Goal: Transaction & Acquisition: Book appointment/travel/reservation

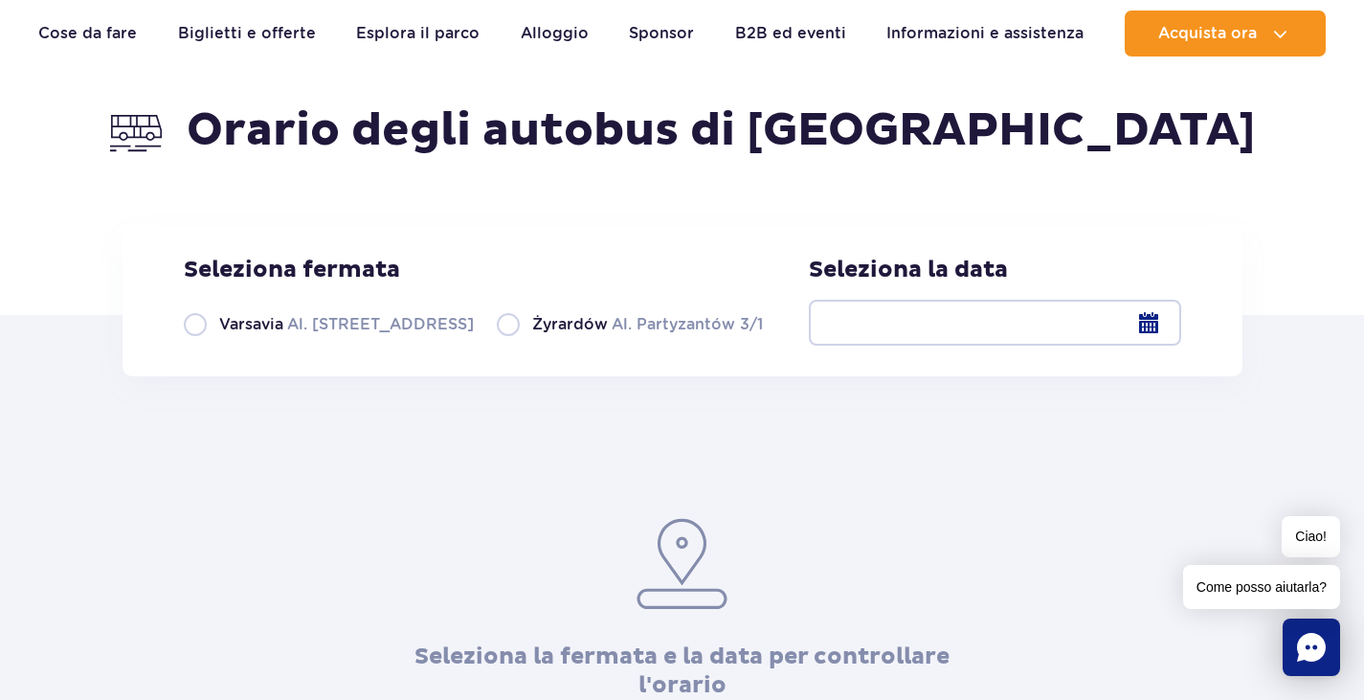
click at [212, 326] on label "Varsavia Al. Jerozolimskie 56" at bounding box center [329, 324] width 290 height 24
click at [205, 332] on input "Varsavia Al. Jerozolimskie 56" at bounding box center [194, 334] width 21 height 4
radio input "true"
click at [1165, 317] on div at bounding box center [995, 323] width 372 height 46
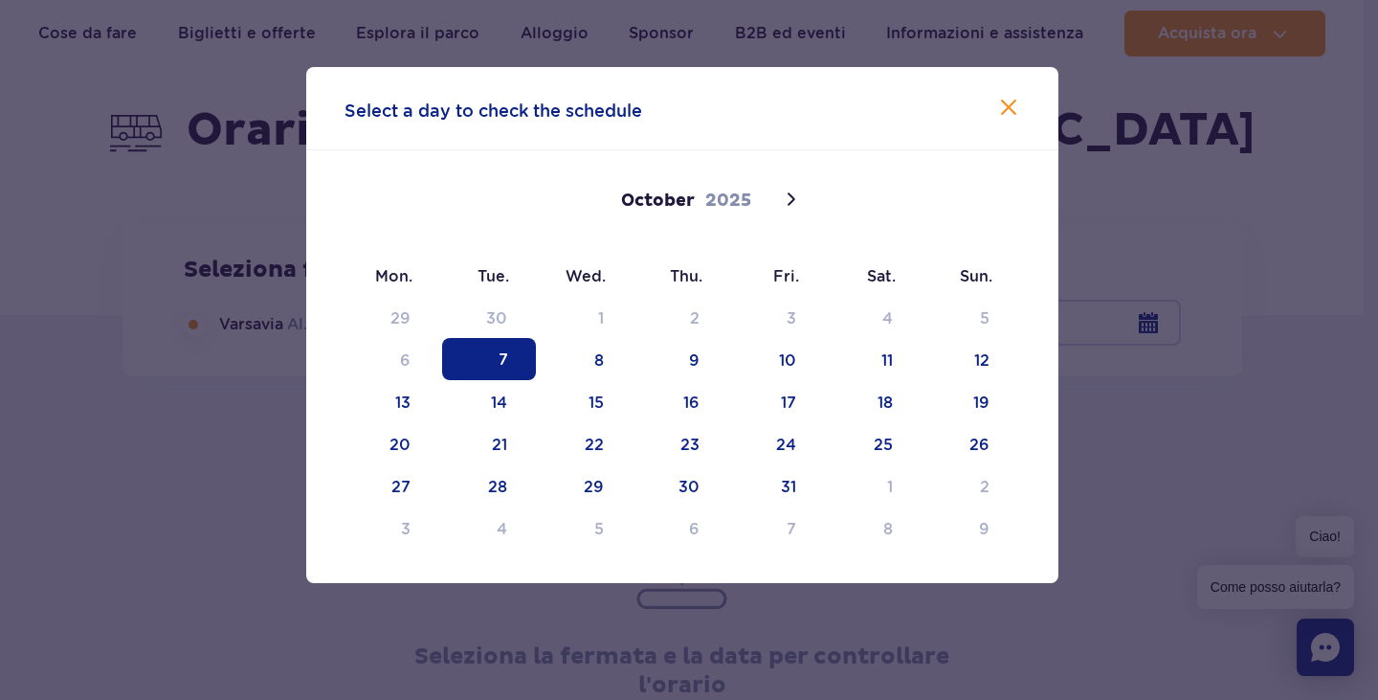
click at [1157, 317] on div at bounding box center [689, 350] width 1378 height 700
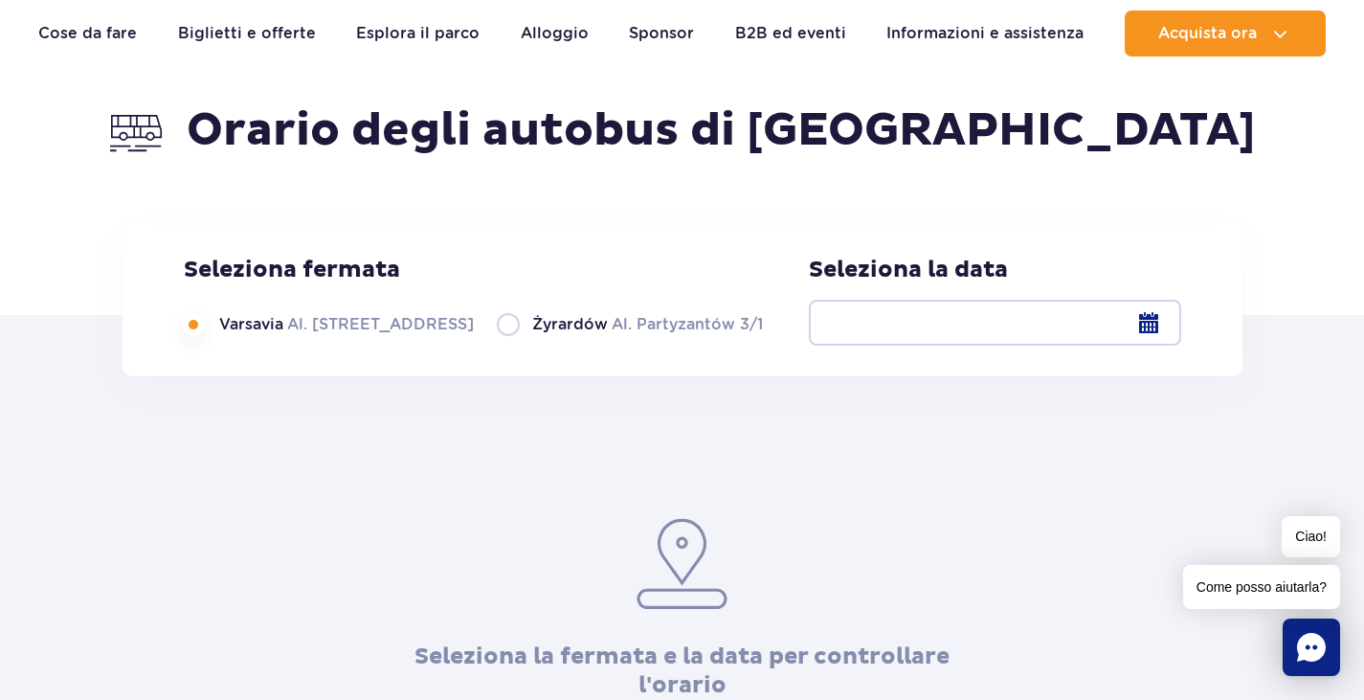
click at [1149, 318] on div at bounding box center [995, 323] width 372 height 46
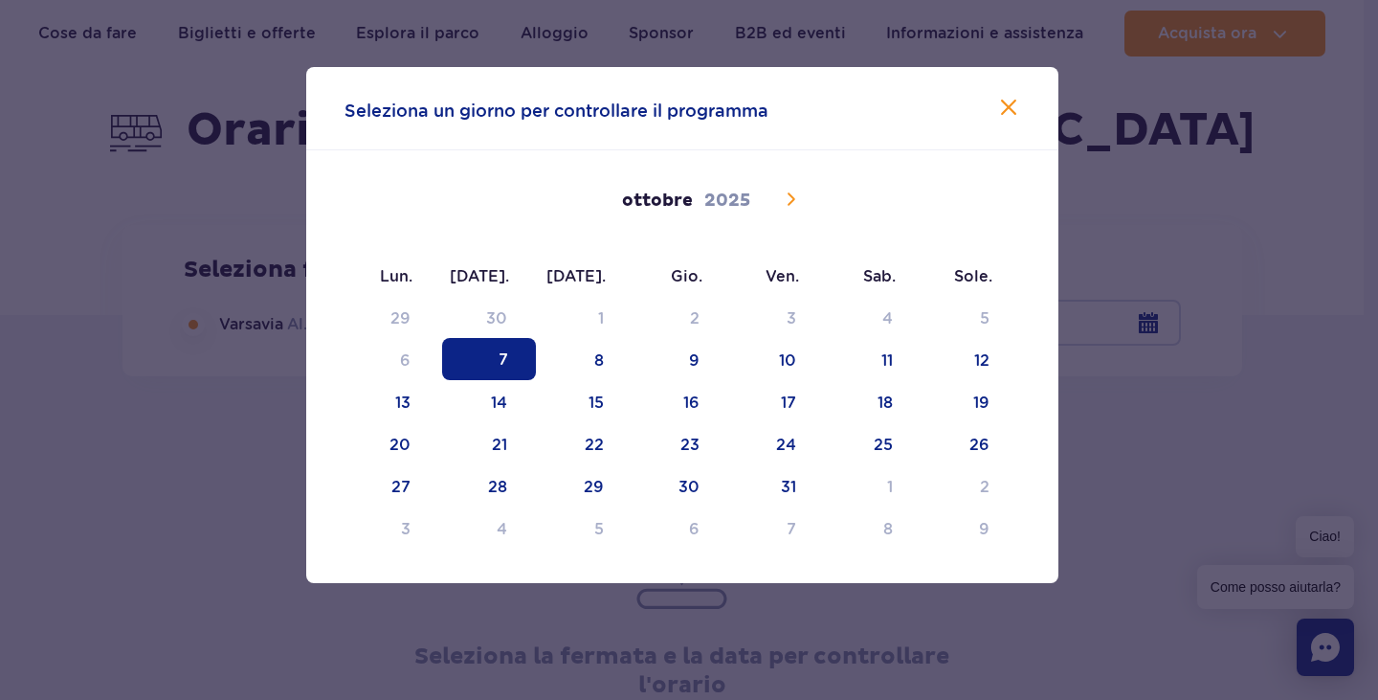
click at [787, 202] on icon at bounding box center [790, 199] width 23 height 23
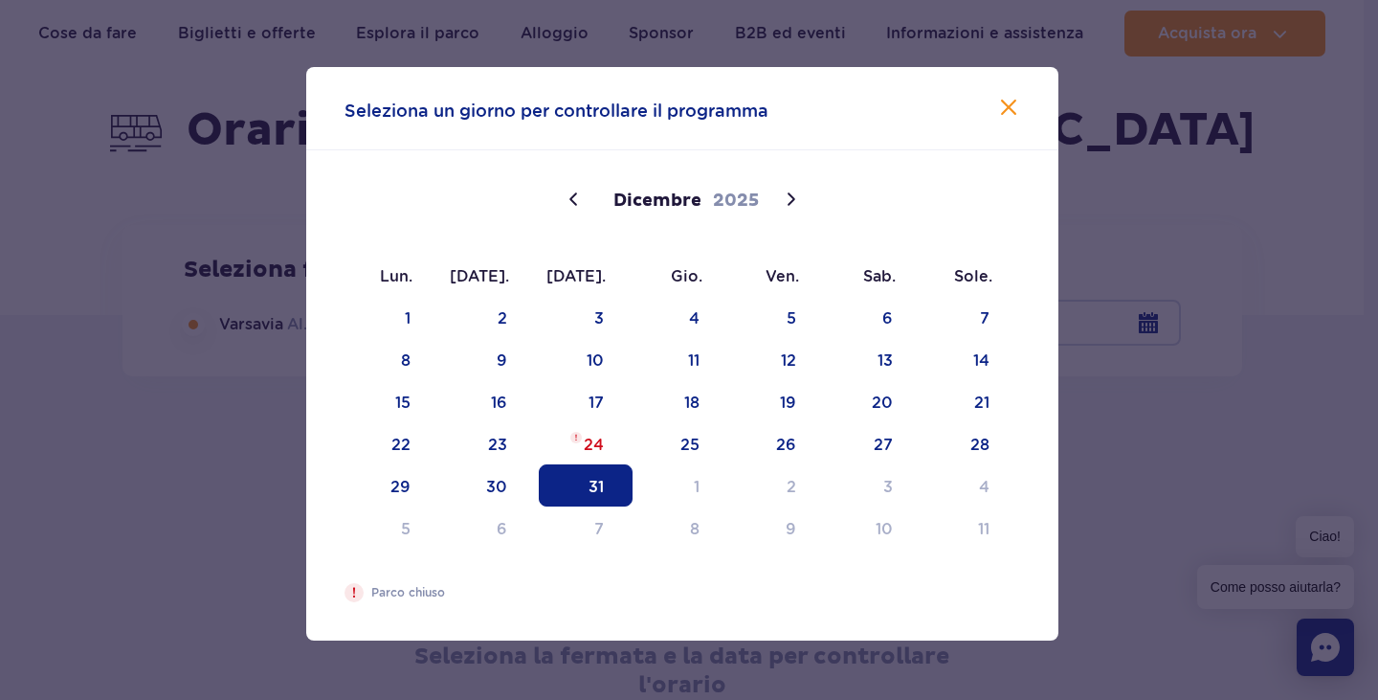
click at [569, 472] on span "31" at bounding box center [586, 485] width 94 height 42
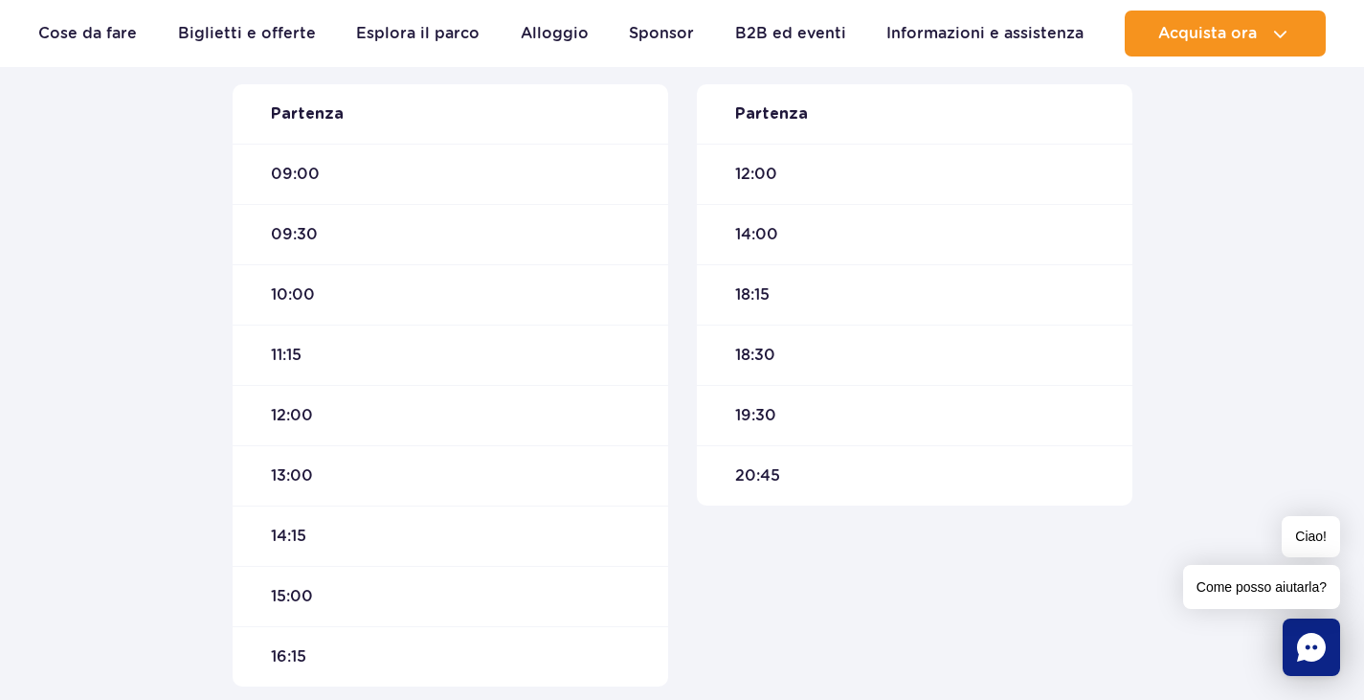
scroll to position [766, 0]
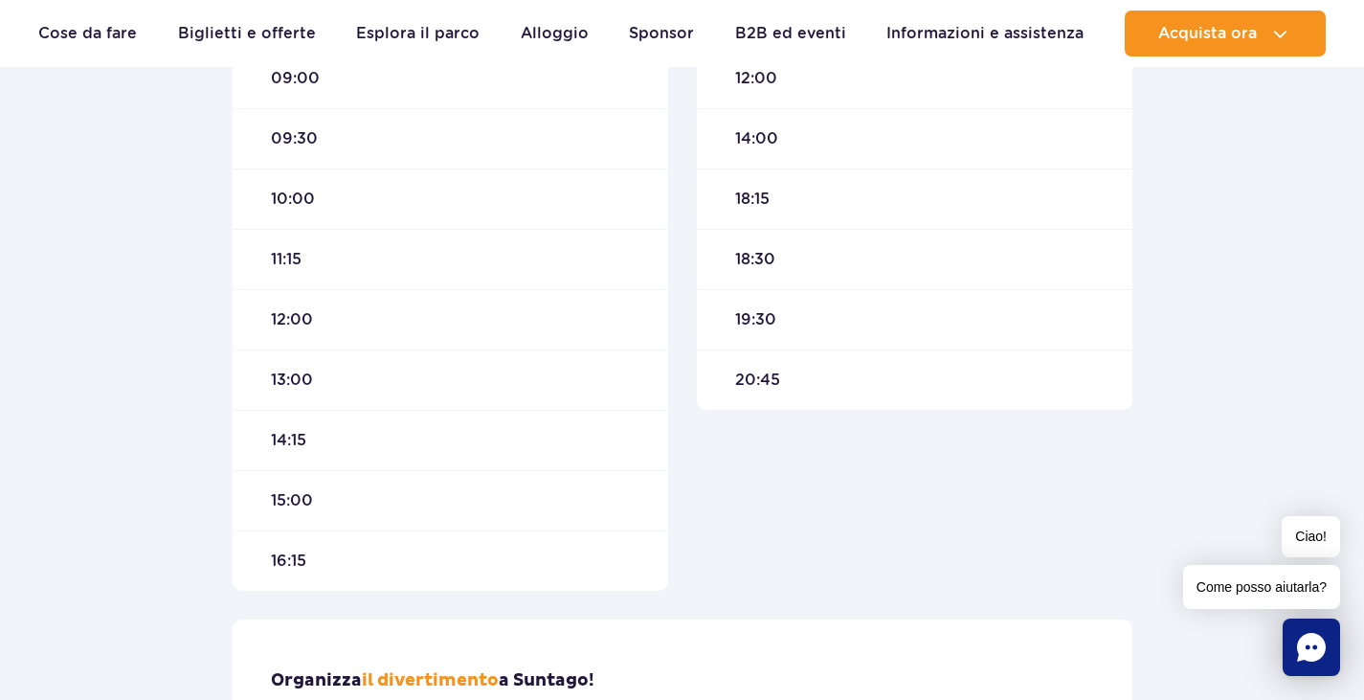
click at [274, 192] on font "10:00" at bounding box center [293, 198] width 44 height 18
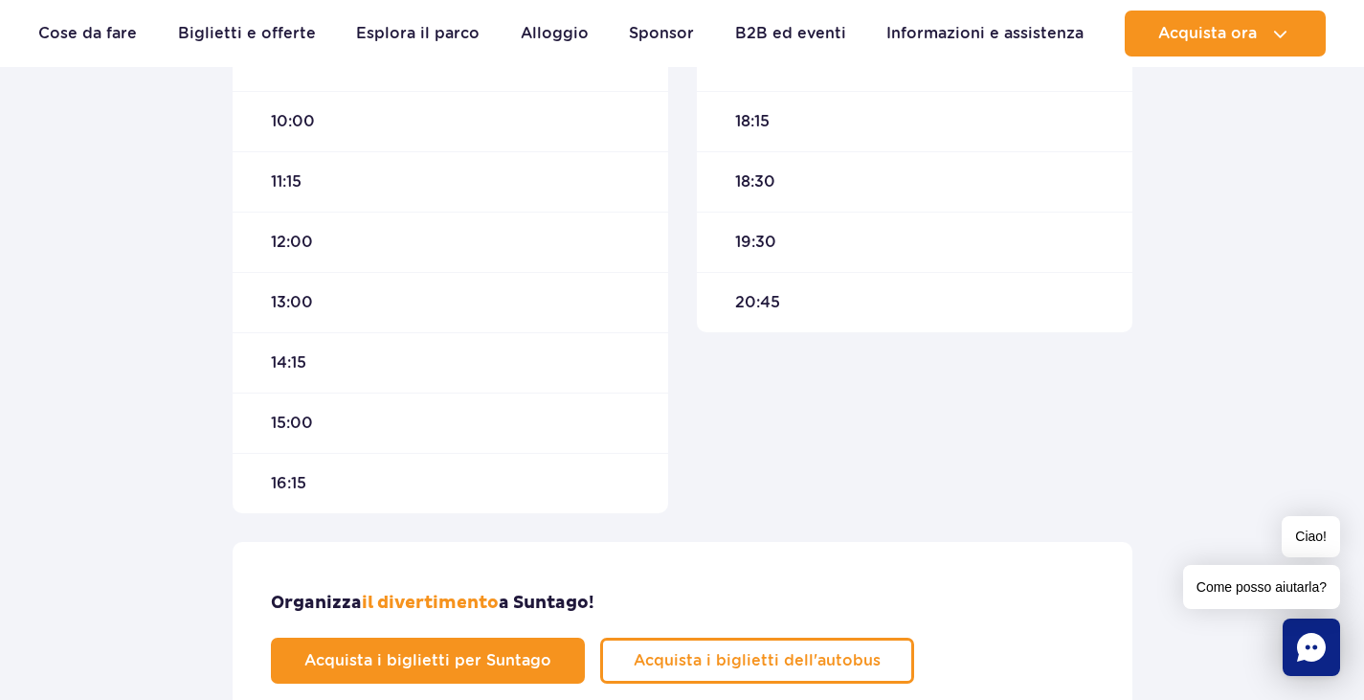
scroll to position [1148, 0]
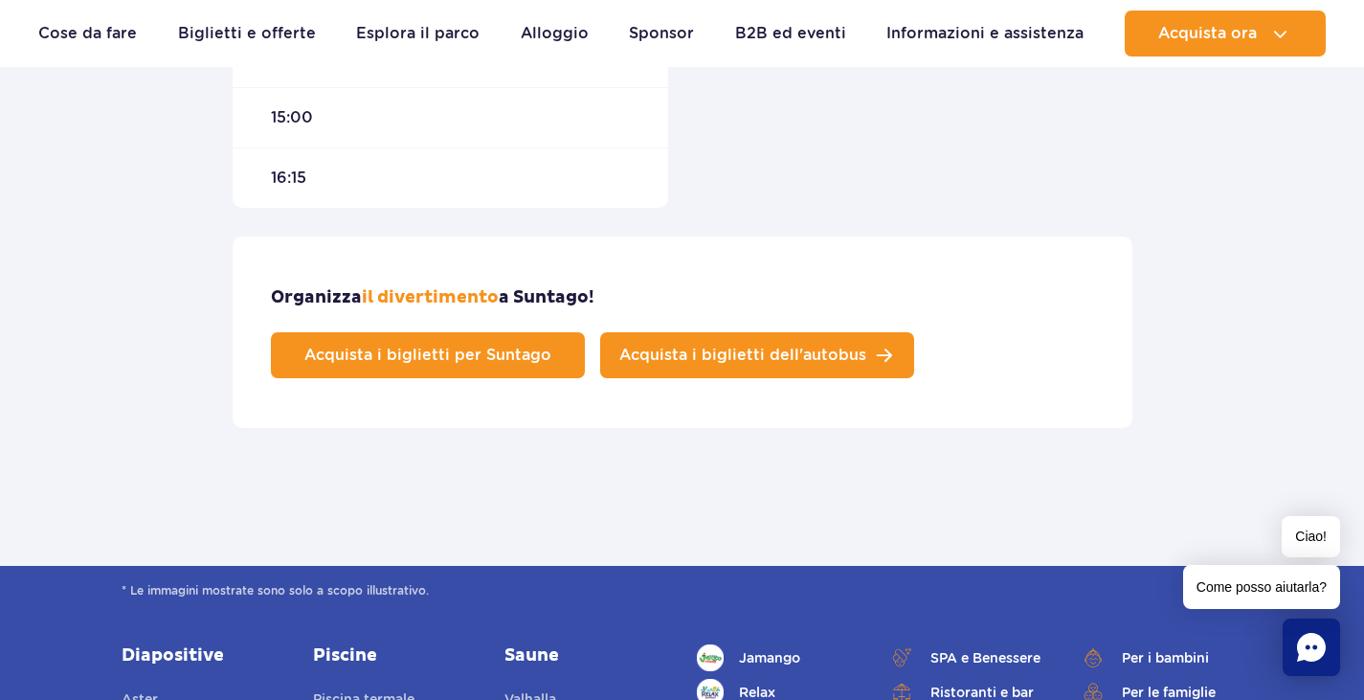
click at [763, 345] on link "Acquista i biglietti dell'autobus" at bounding box center [757, 355] width 314 height 46
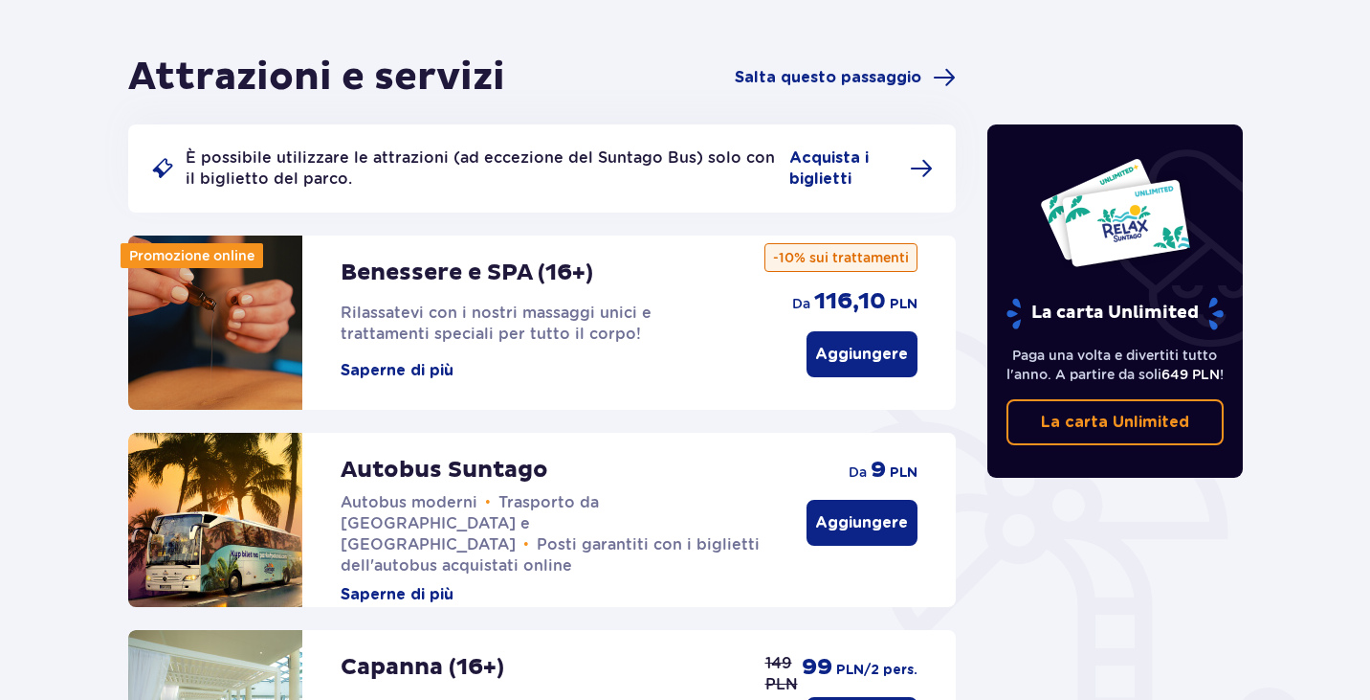
scroll to position [191, 0]
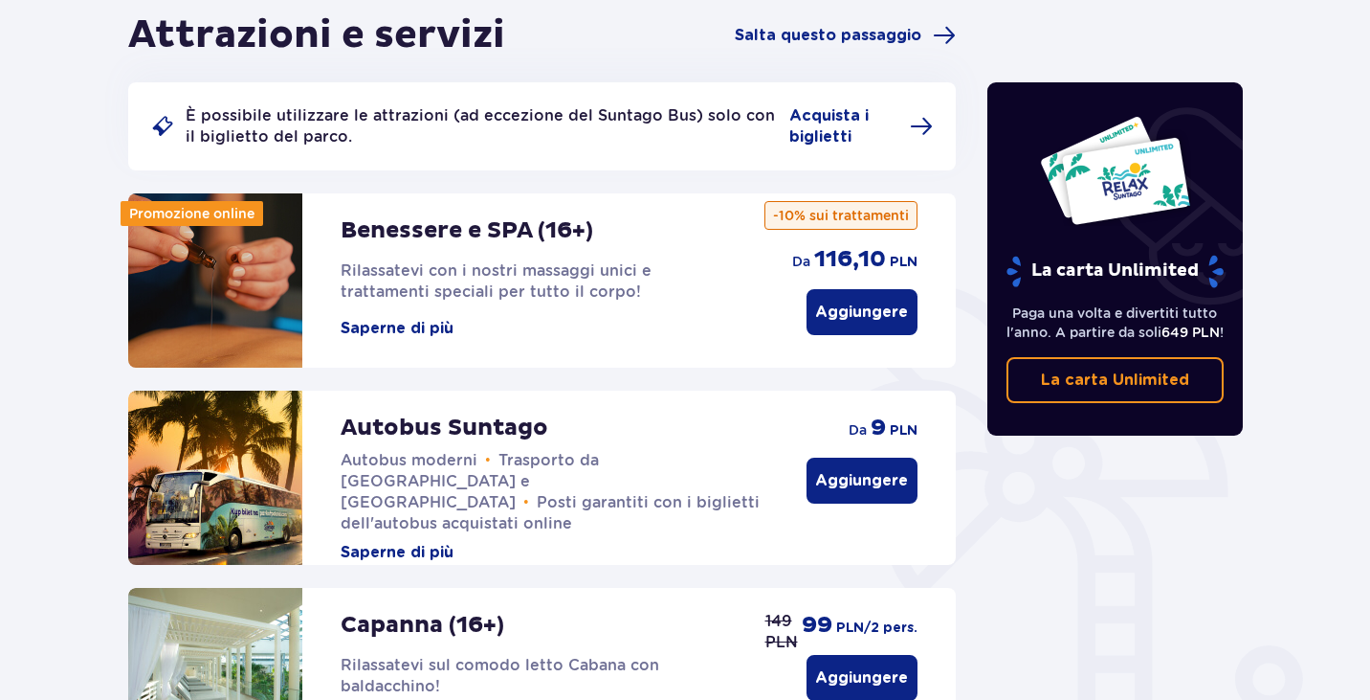
click at [835, 483] on font "Aggiungere" at bounding box center [861, 480] width 93 height 15
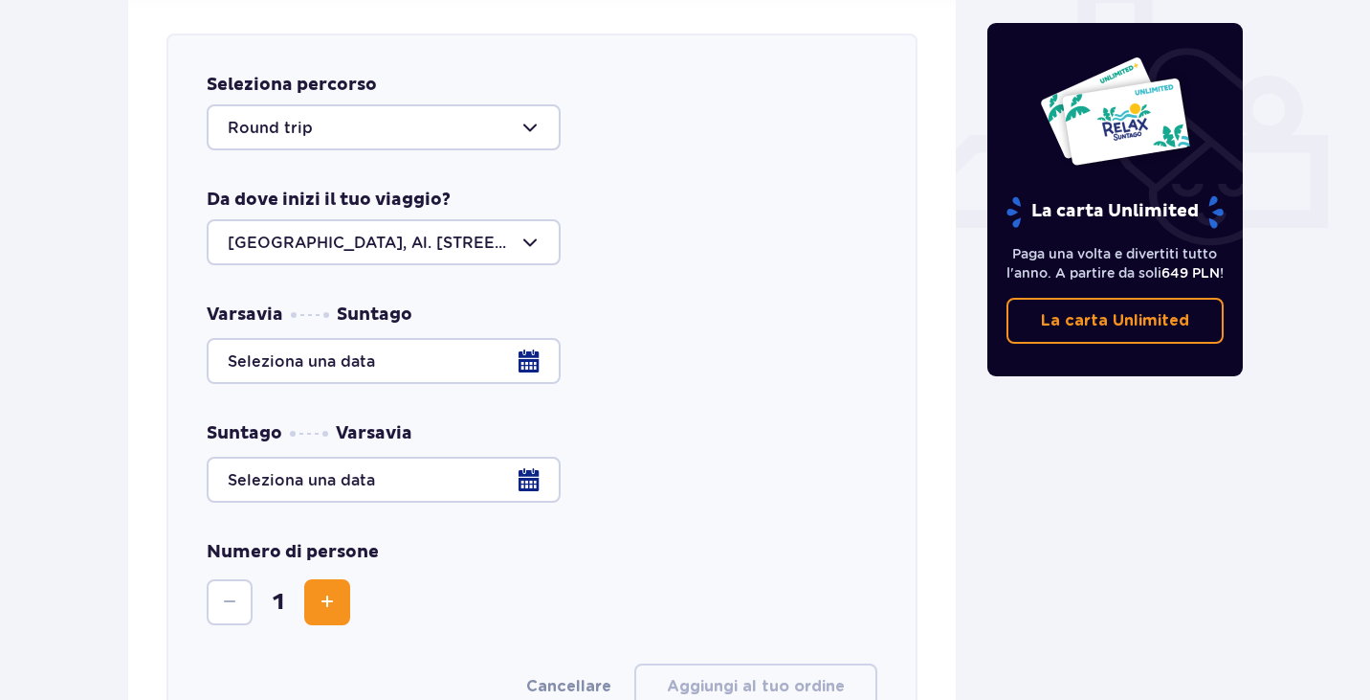
scroll to position [771, 0]
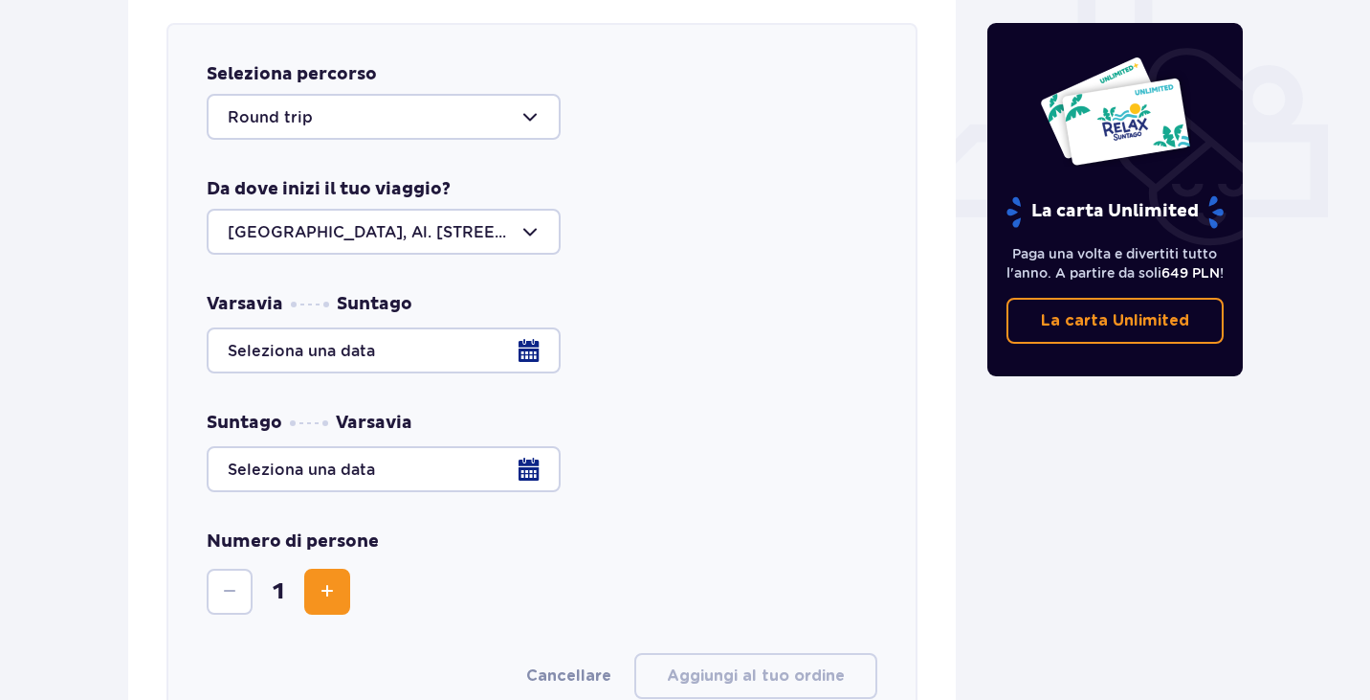
click at [492, 125] on div at bounding box center [384, 117] width 354 height 46
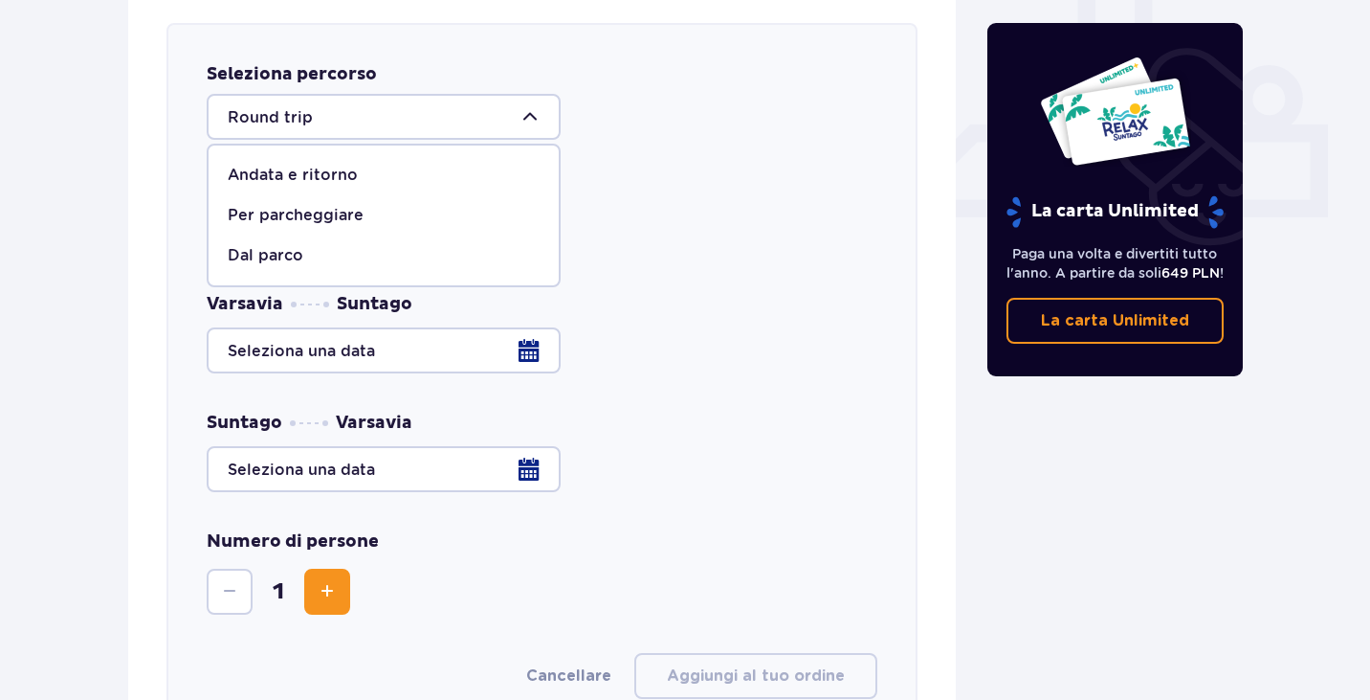
click at [416, 169] on div "Andata e ritorno" at bounding box center [384, 175] width 312 height 21
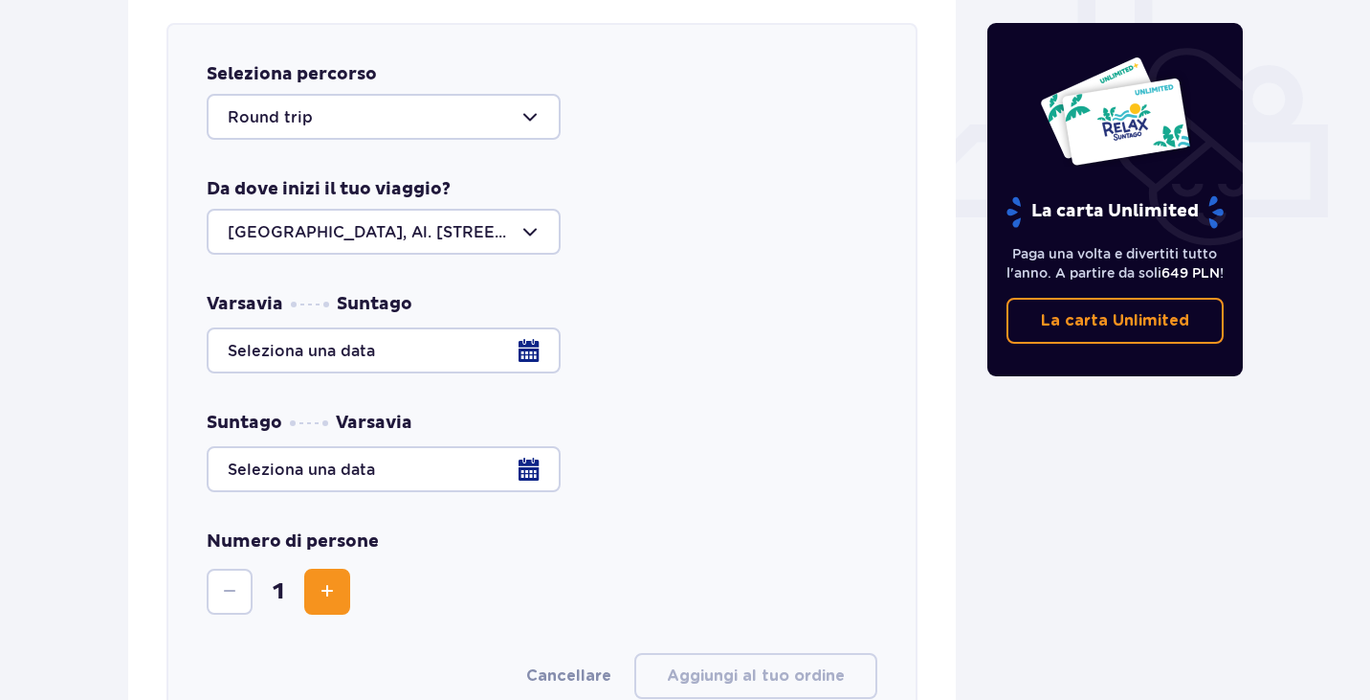
click at [411, 236] on div at bounding box center [384, 232] width 354 height 46
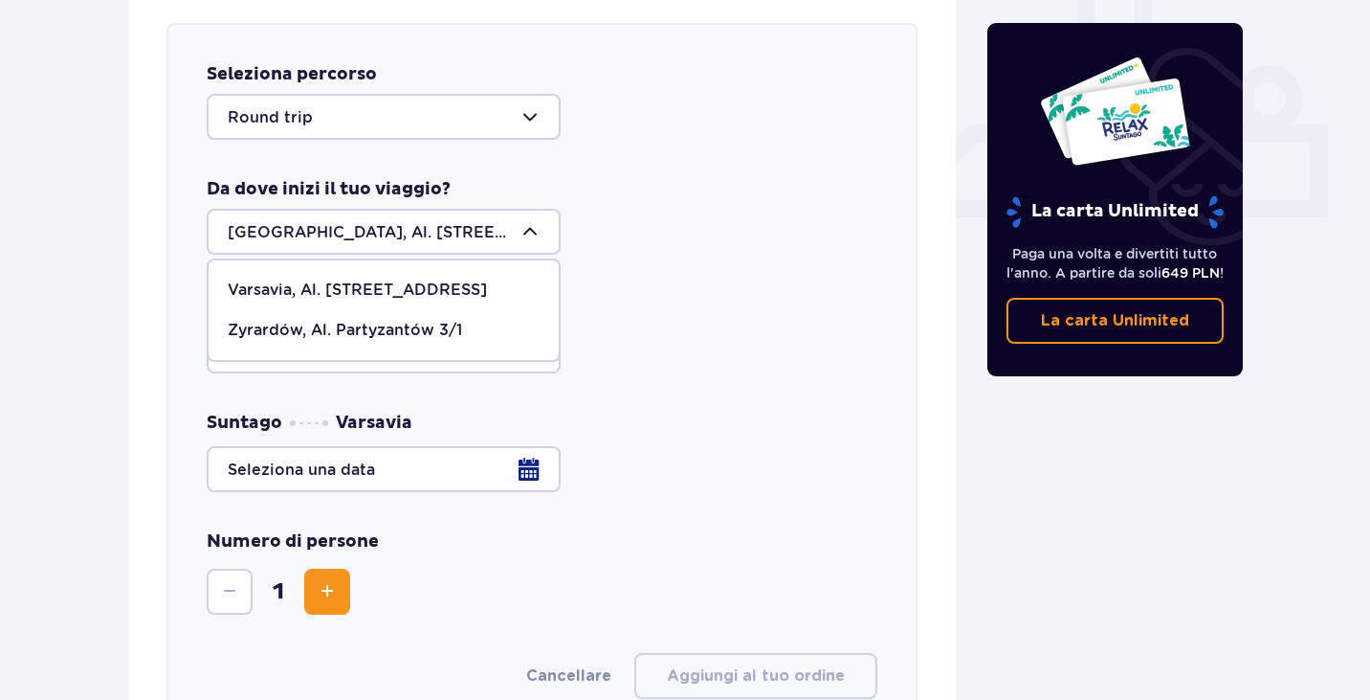
click at [446, 278] on span "Varsavia, Al. Jerozolimskie 56" at bounding box center [384, 290] width 350 height 40
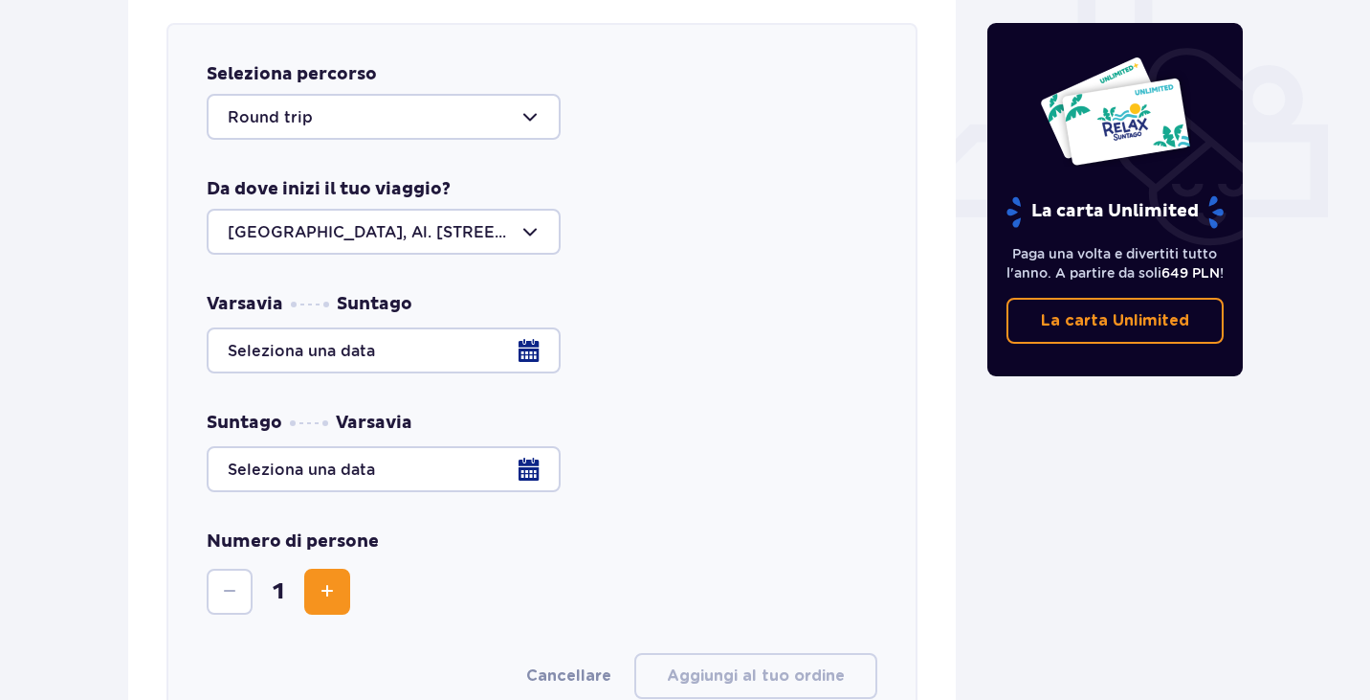
click at [409, 345] on div at bounding box center [542, 350] width 671 height 46
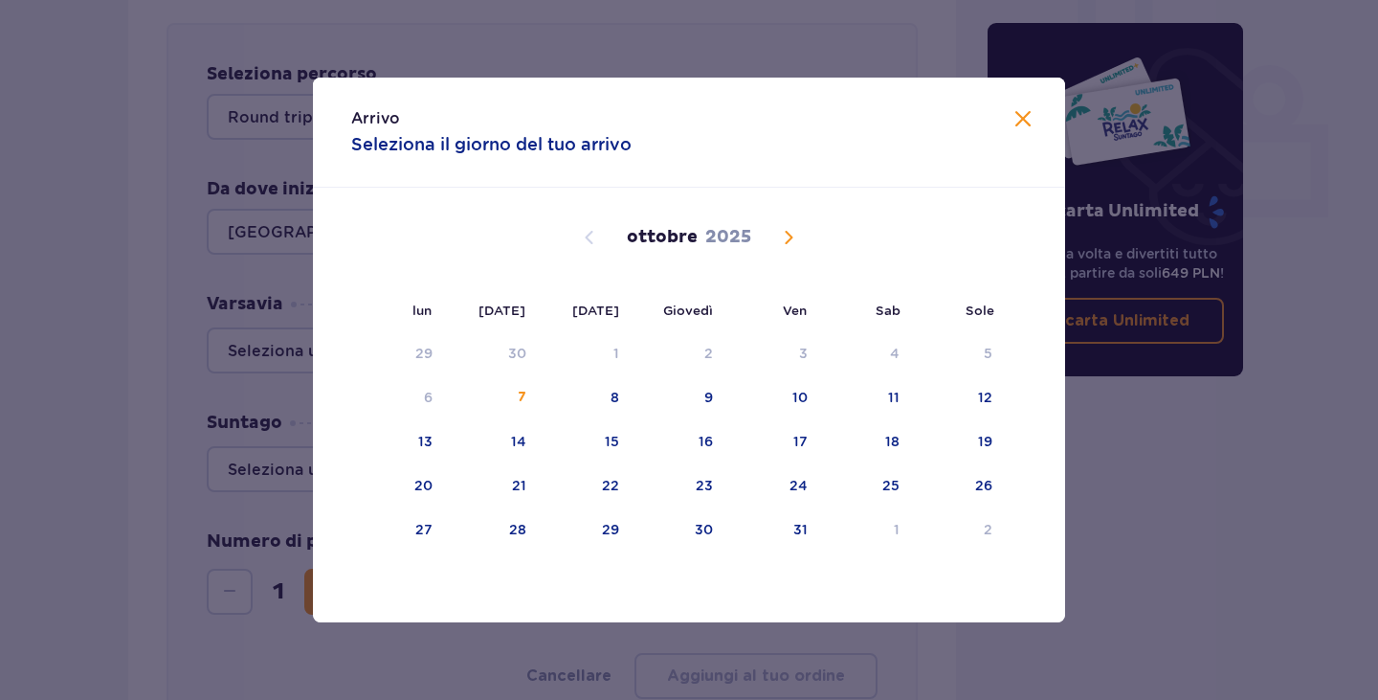
click at [774, 233] on div "ottobre 2025" at bounding box center [688, 237] width 633 height 23
click at [788, 233] on span "Il mese prossimo" at bounding box center [788, 237] width 23 height 23
click at [618, 530] on font "31" at bounding box center [613, 529] width 14 height 15
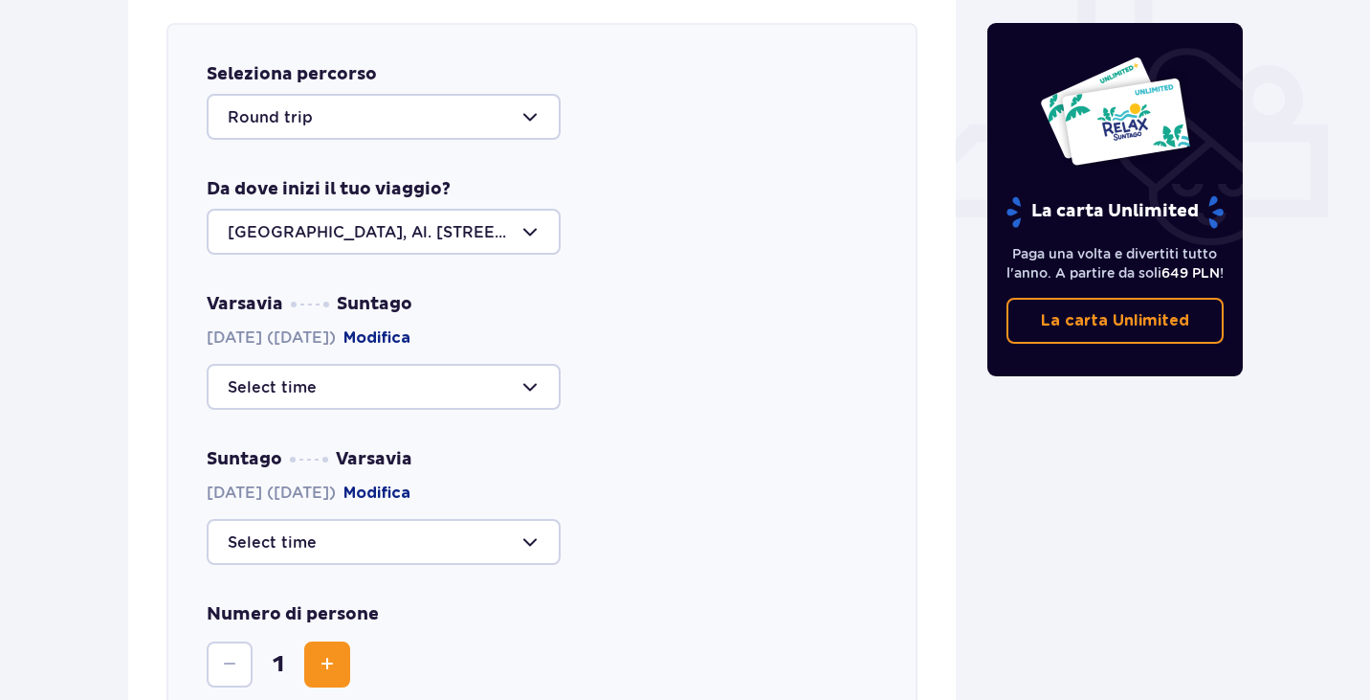
click at [618, 530] on div at bounding box center [542, 542] width 671 height 46
click at [499, 552] on div at bounding box center [384, 542] width 354 height 46
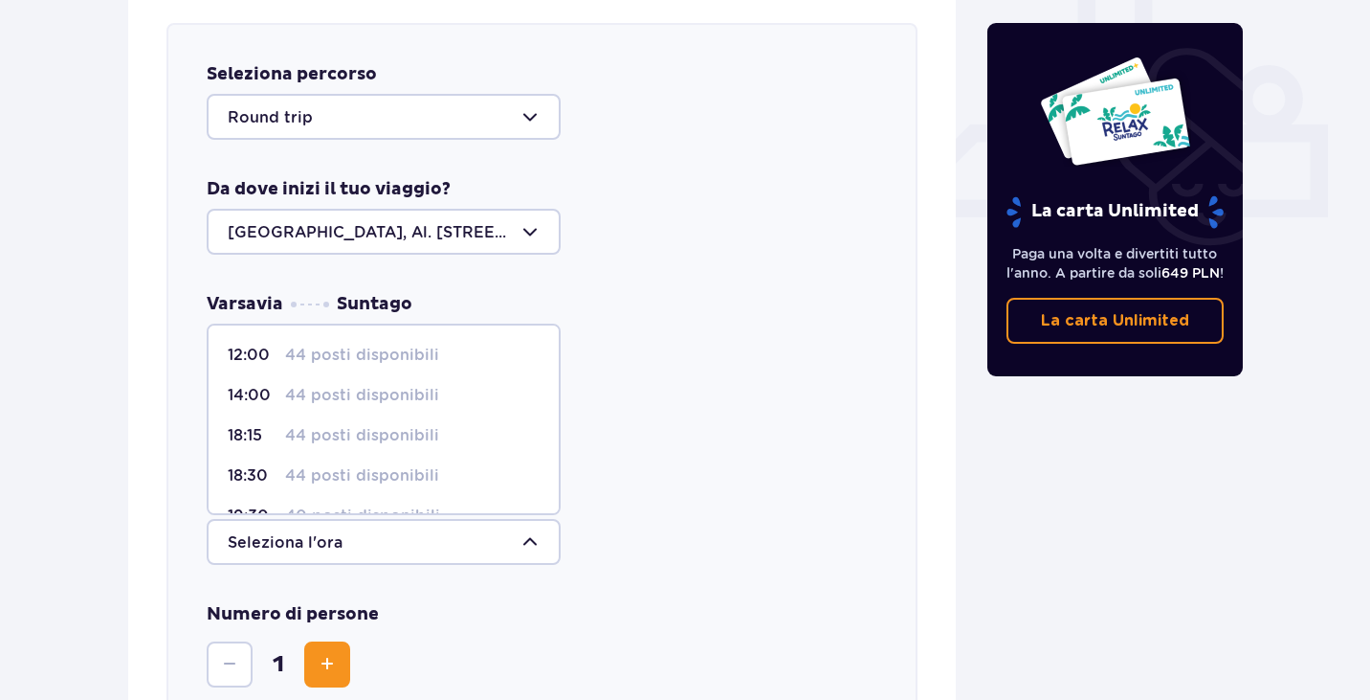
click at [407, 341] on span "12:00 44 posti disponibili" at bounding box center [384, 355] width 350 height 40
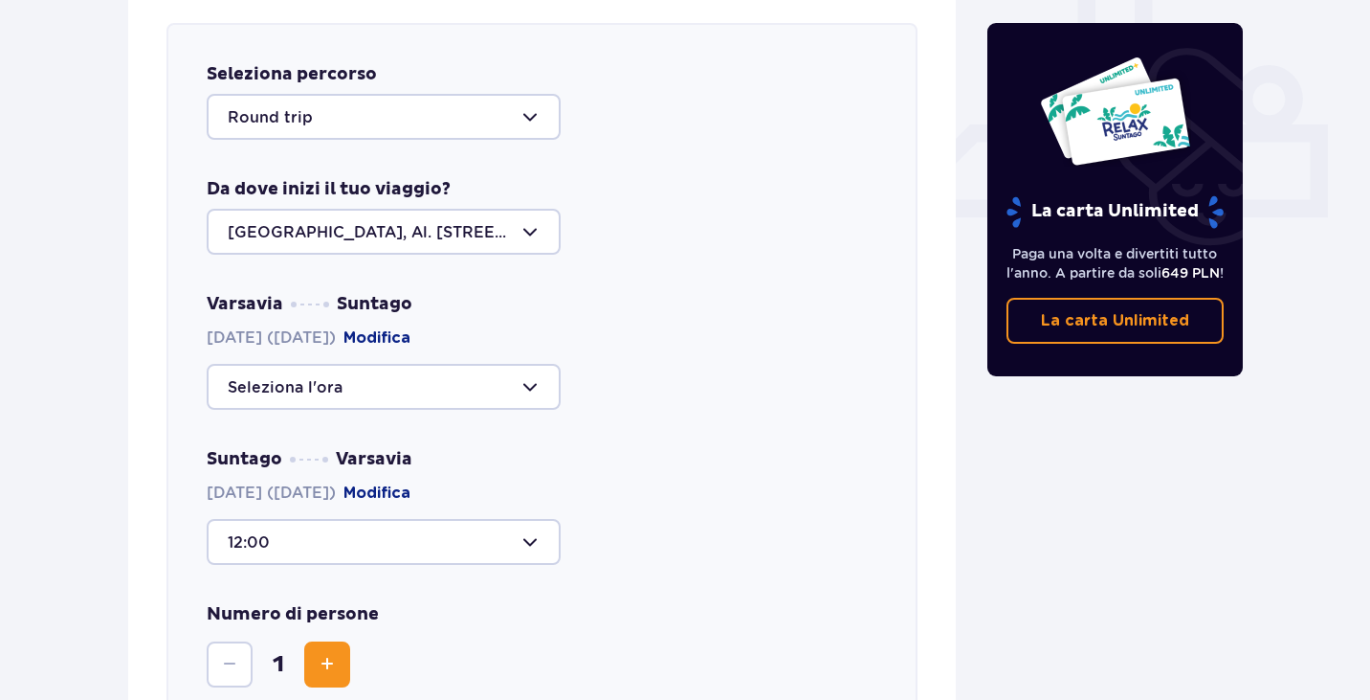
click at [375, 529] on div at bounding box center [384, 542] width 354 height 46
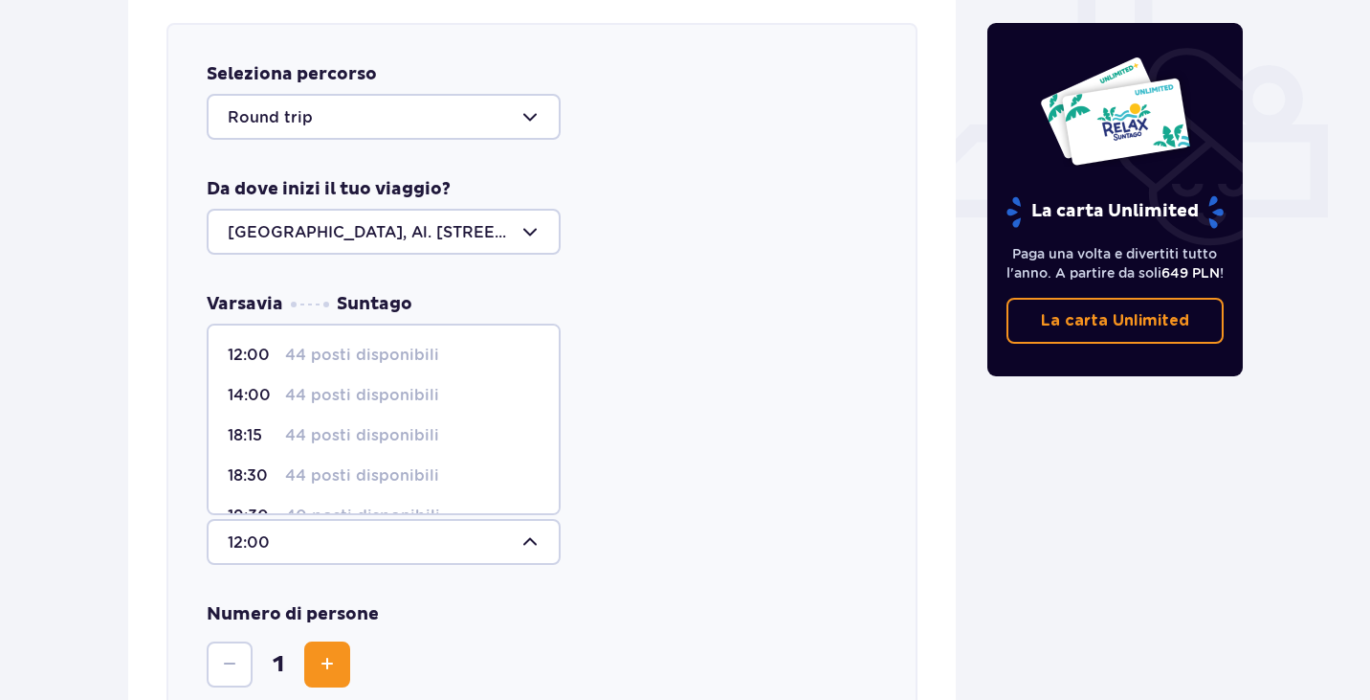
scroll to position [73, 0]
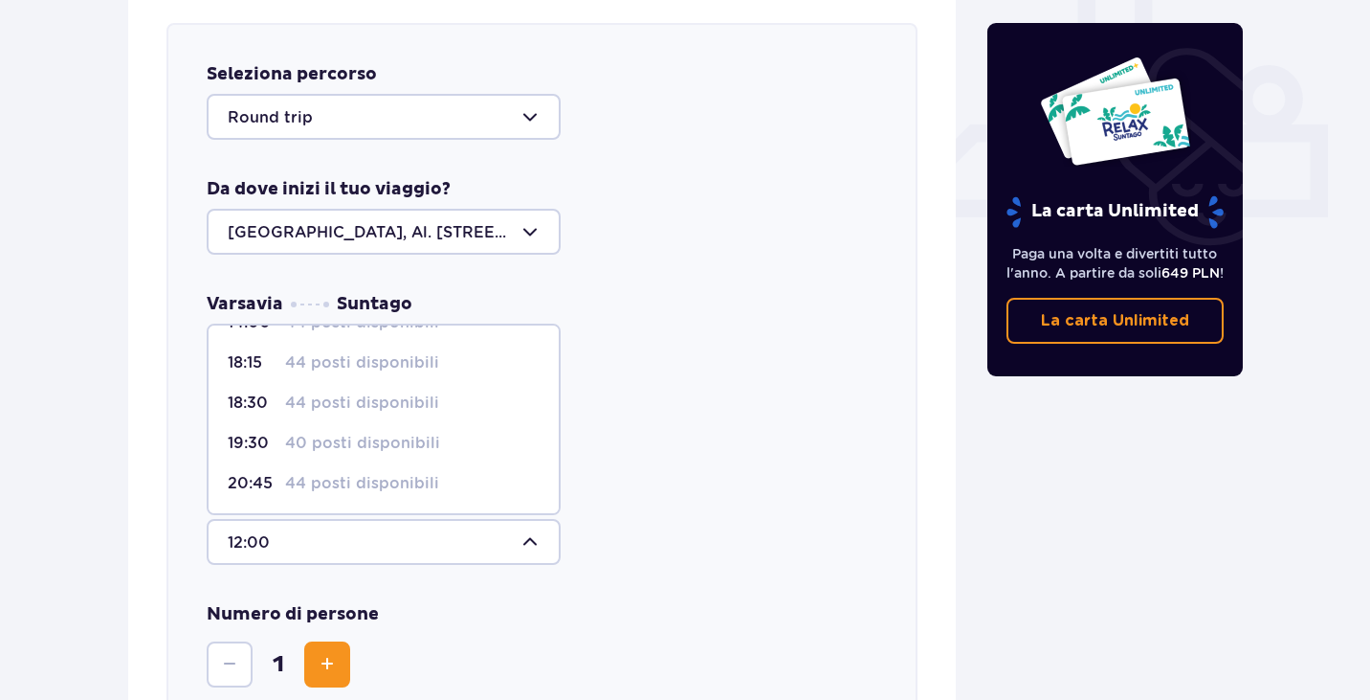
click at [387, 443] on font "40 posti disponibili" at bounding box center [362, 442] width 155 height 18
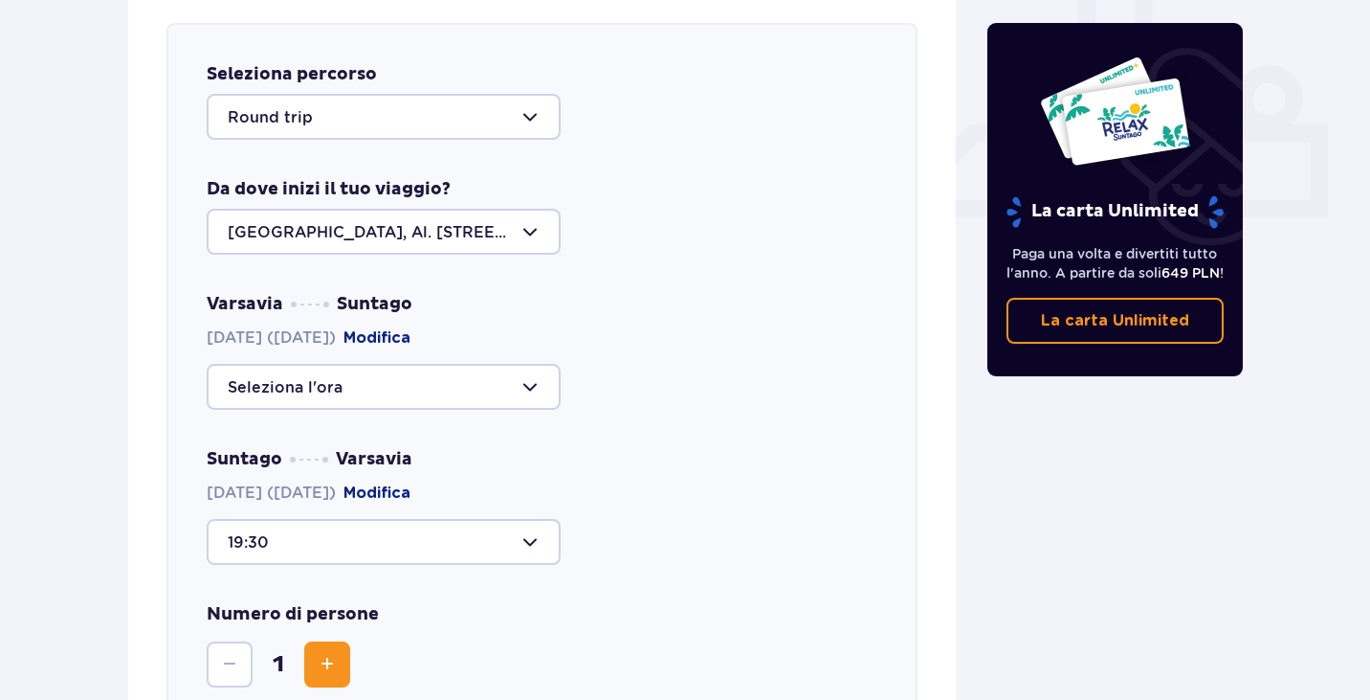
click at [508, 521] on div at bounding box center [384, 542] width 354 height 46
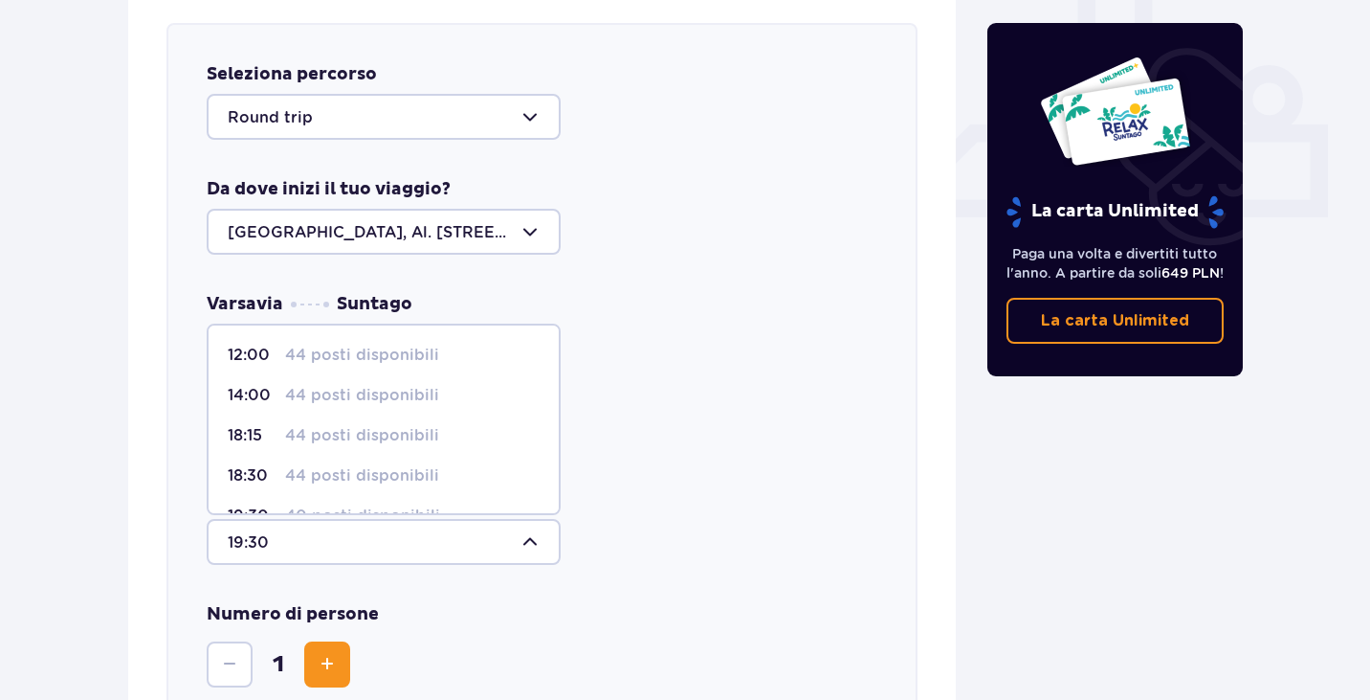
click at [629, 497] on div "Suntago Varsavia 31.12.2025 (mercoledì) Modifica 19:30 12:00 44 posti disponibi…" at bounding box center [542, 506] width 671 height 117
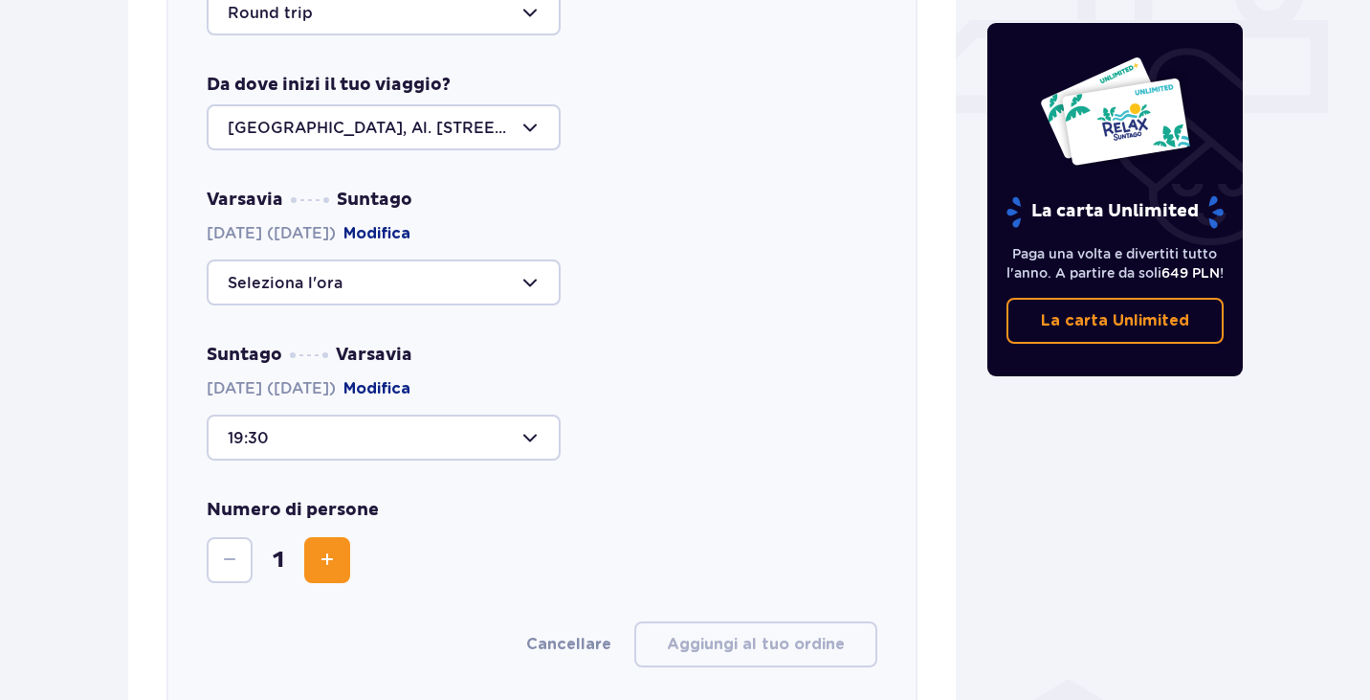
scroll to position [1058, 0]
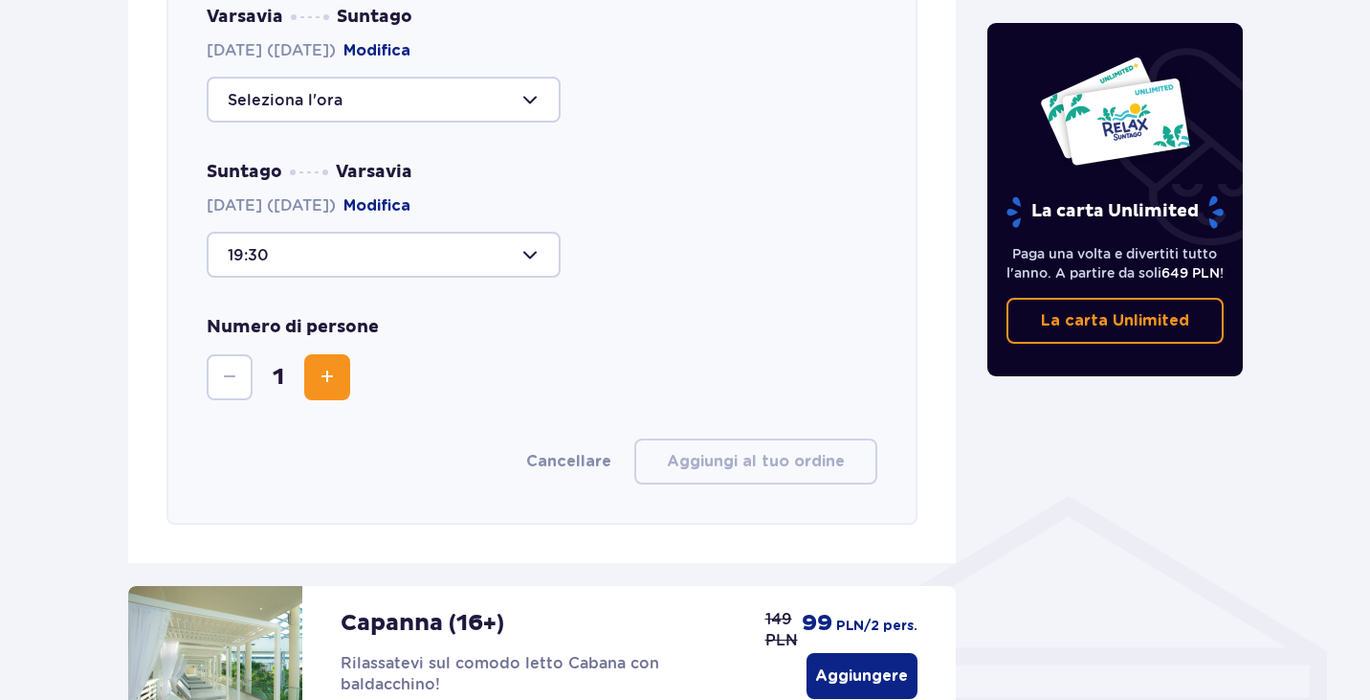
drag, startPoint x: 328, startPoint y: 381, endPoint x: 308, endPoint y: 383, distance: 20.2
click at [308, 383] on button "Aumento" at bounding box center [327, 377] width 46 height 46
click at [336, 383] on span "Aumento" at bounding box center [327, 377] width 23 height 23
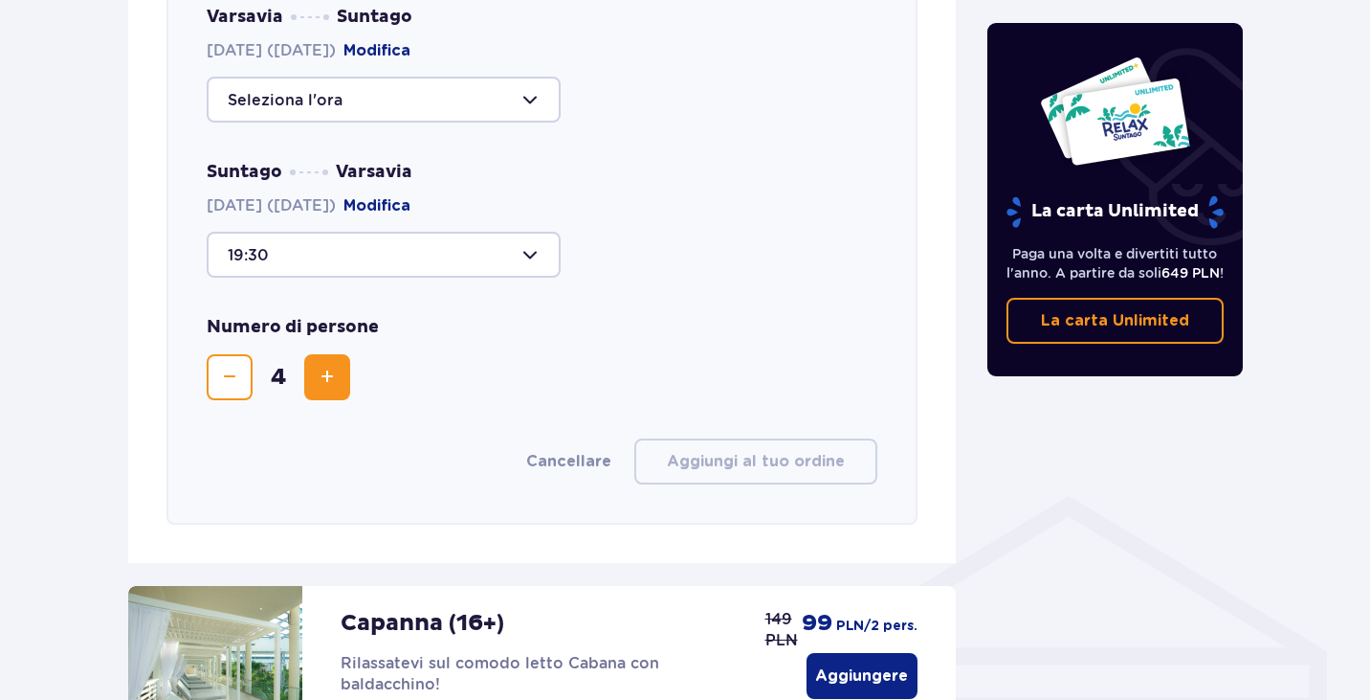
click at [336, 383] on span "Aumento" at bounding box center [327, 377] width 23 height 23
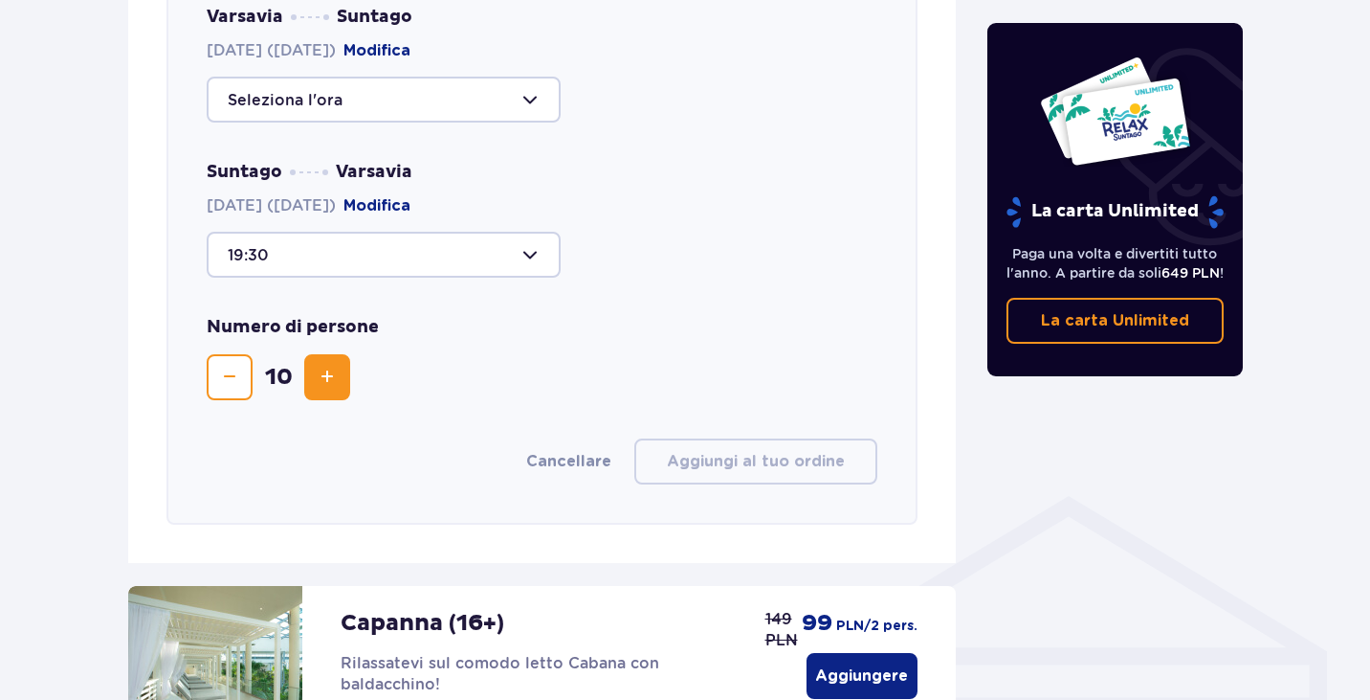
click at [336, 383] on span "Aumento" at bounding box center [327, 377] width 23 height 23
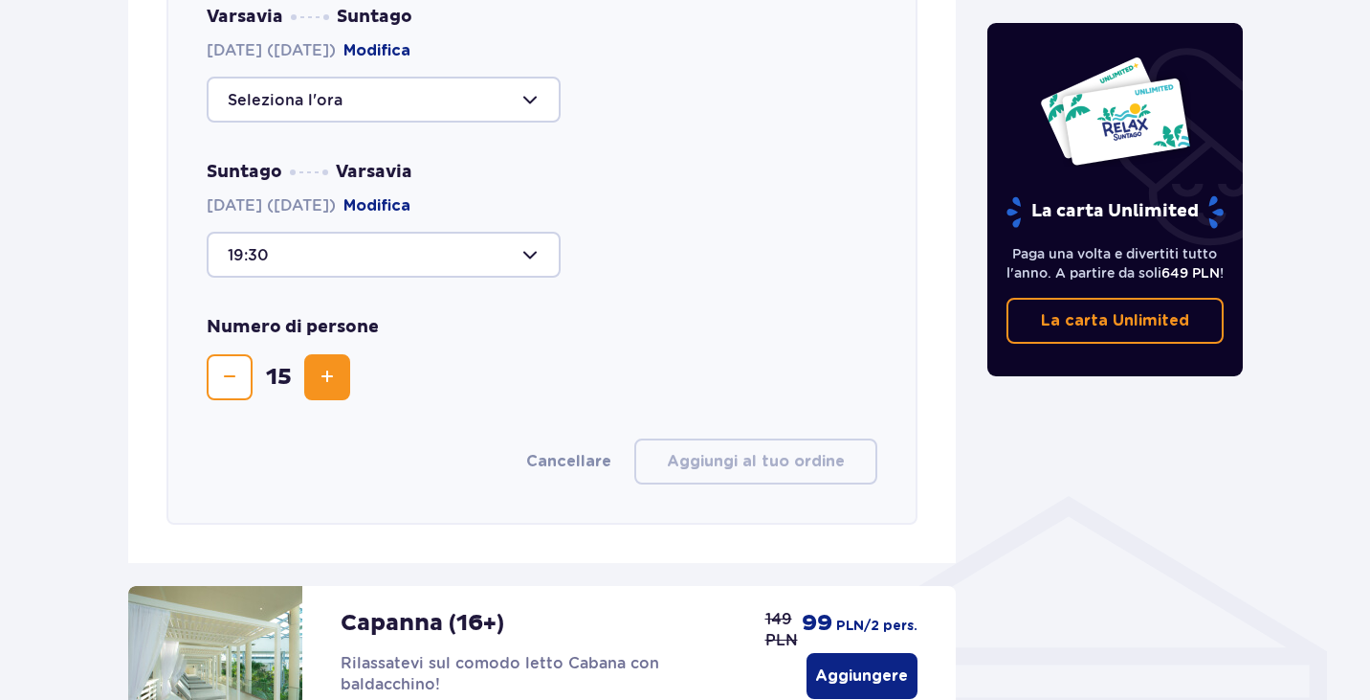
click at [242, 380] on button "Diminuire" at bounding box center [230, 377] width 46 height 46
click at [630, 390] on div "Numero di persone 14" at bounding box center [542, 358] width 671 height 84
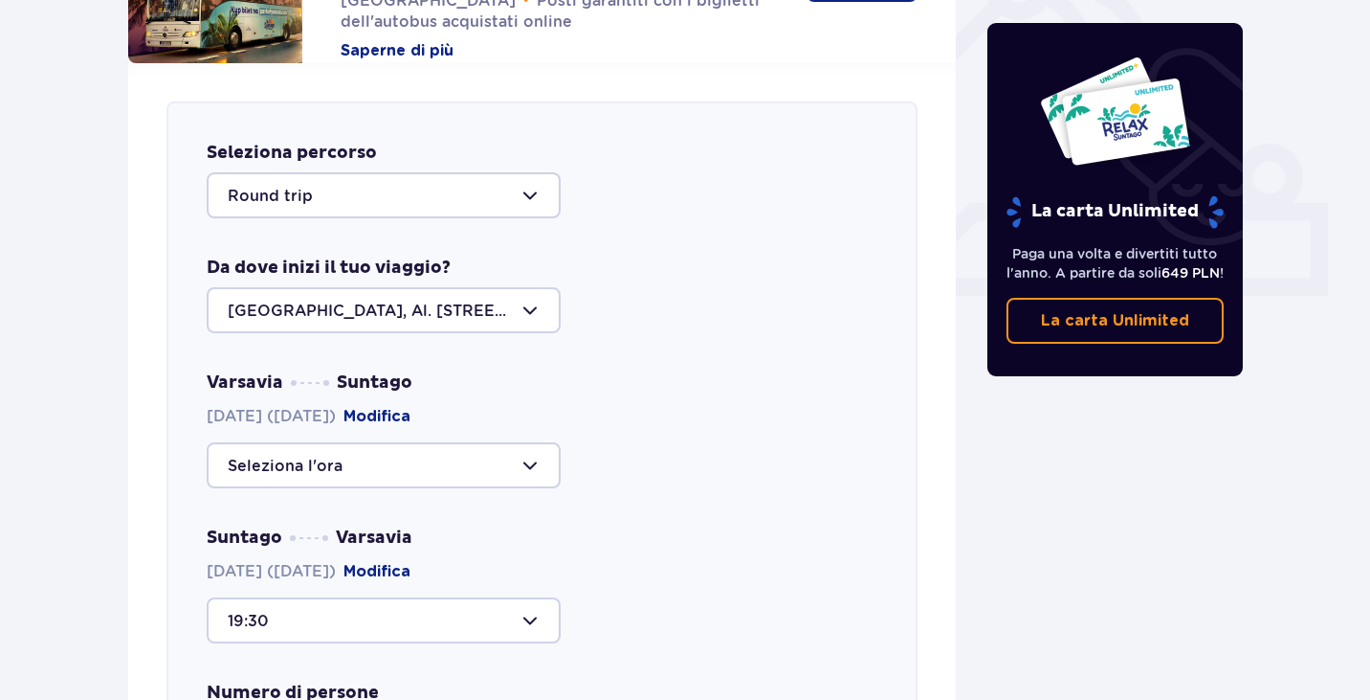
scroll to position [676, 0]
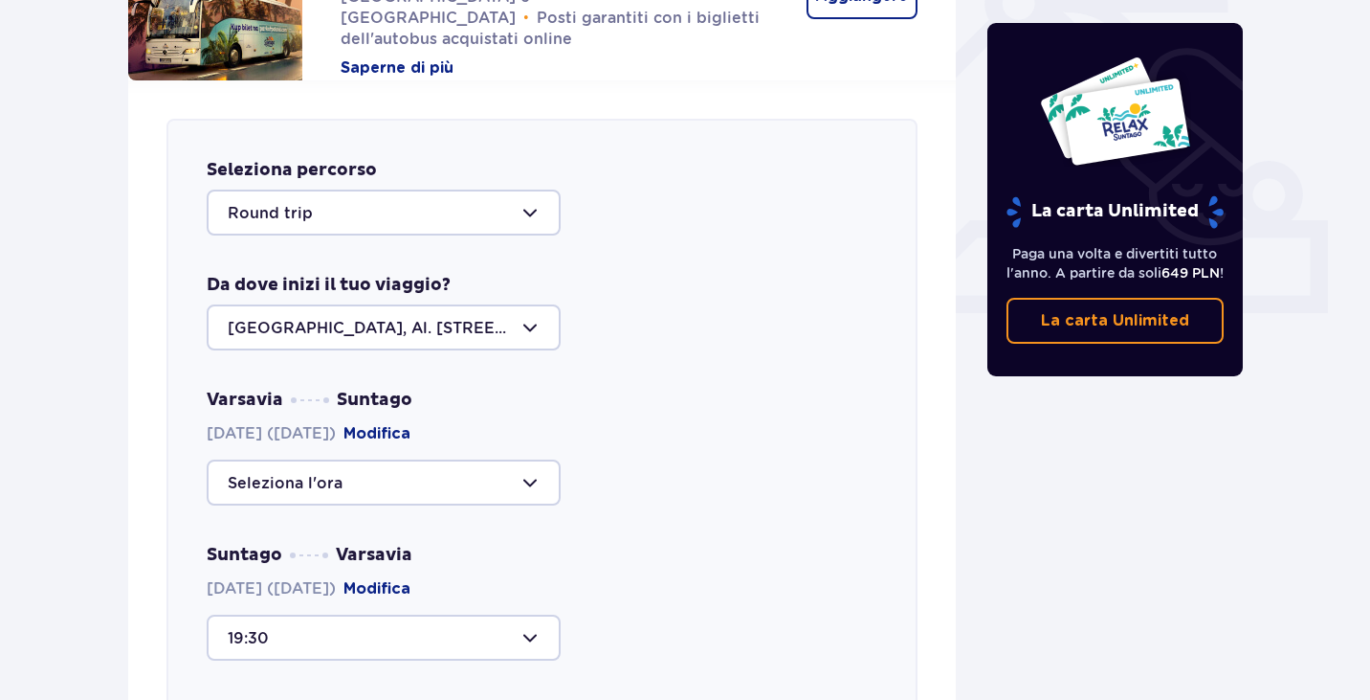
click at [519, 208] on div at bounding box center [384, 212] width 354 height 46
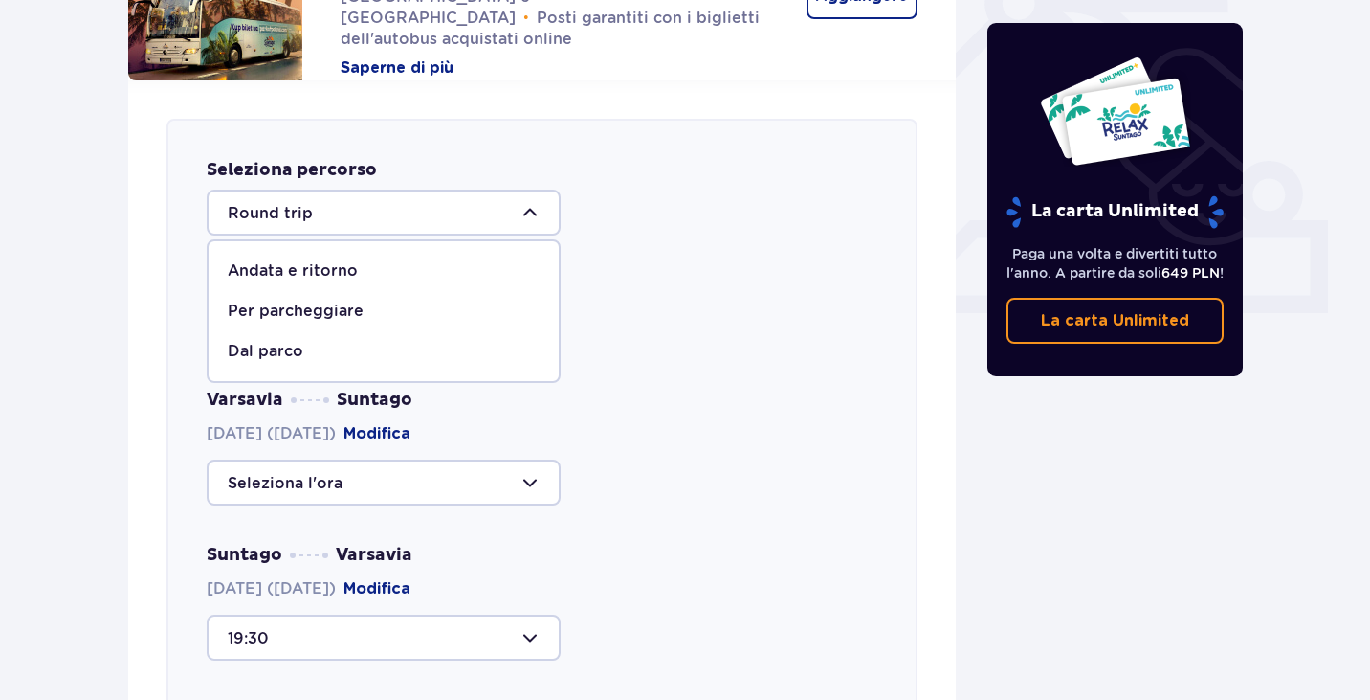
click at [393, 275] on div "Andata e ritorno" at bounding box center [384, 270] width 312 height 21
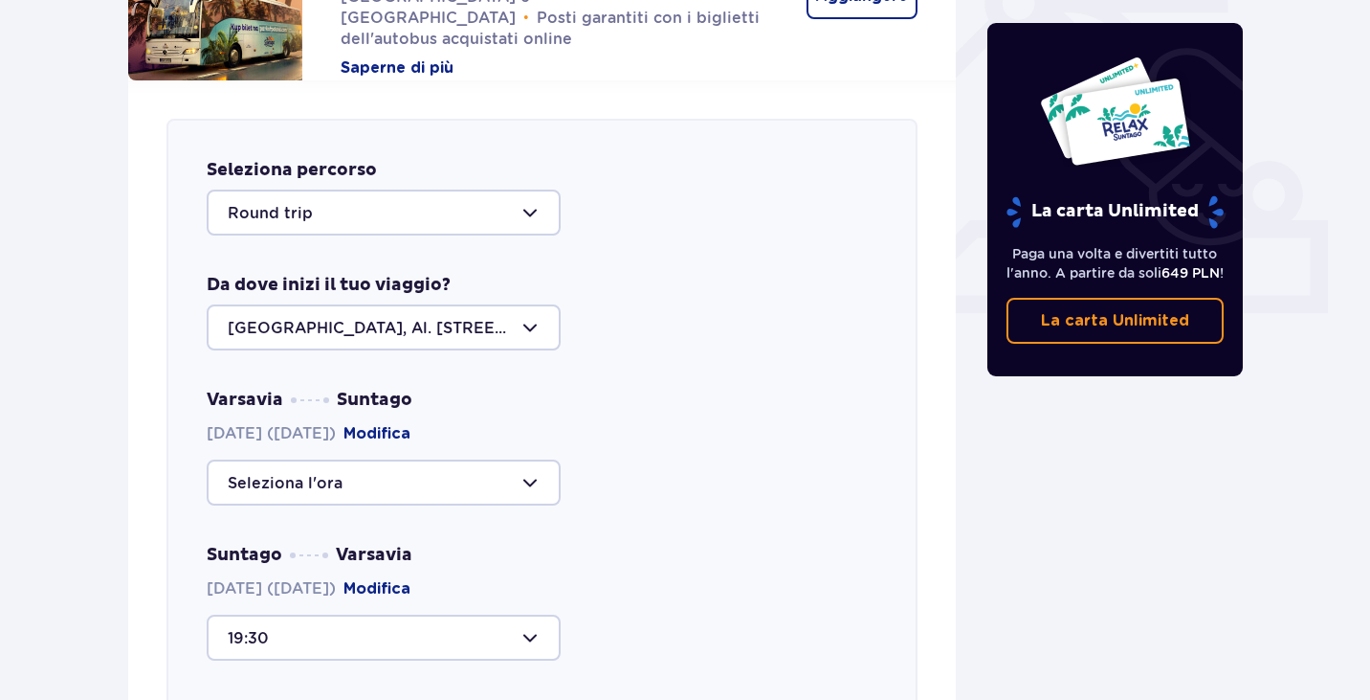
click at [494, 223] on div at bounding box center [384, 212] width 354 height 46
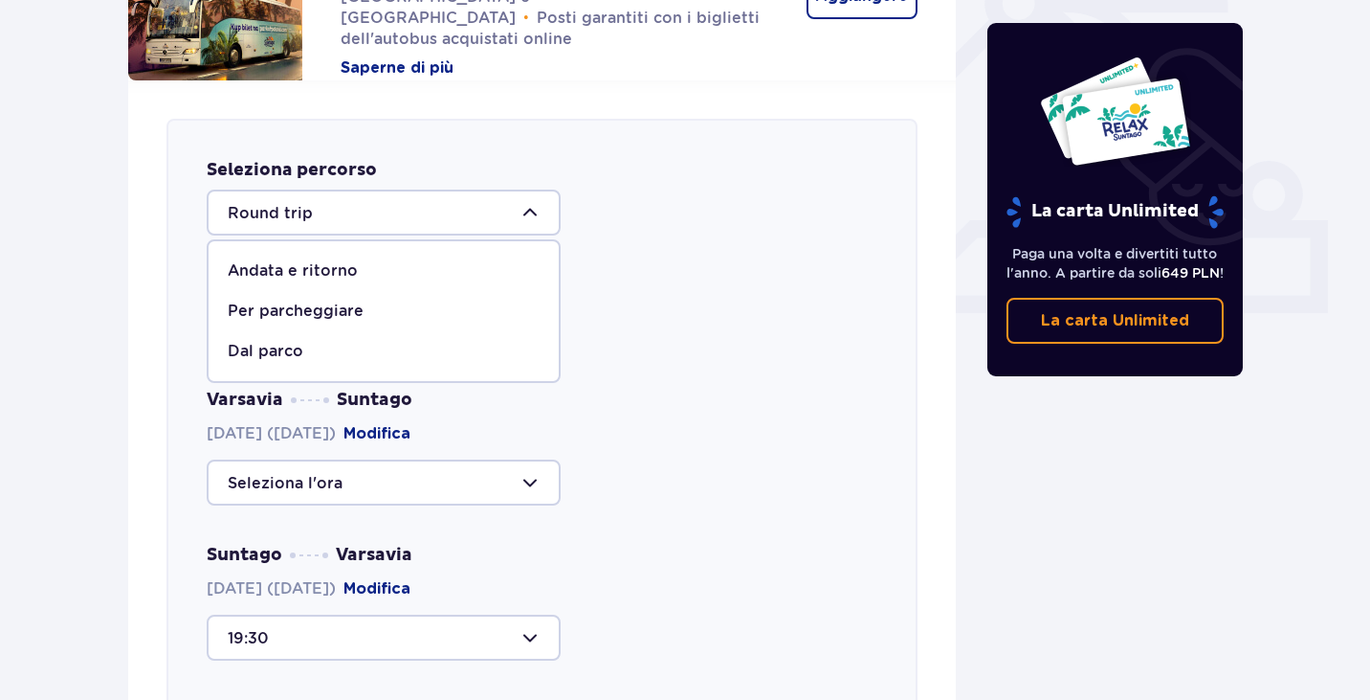
click at [368, 255] on span "Andata e ritorno" at bounding box center [384, 271] width 350 height 40
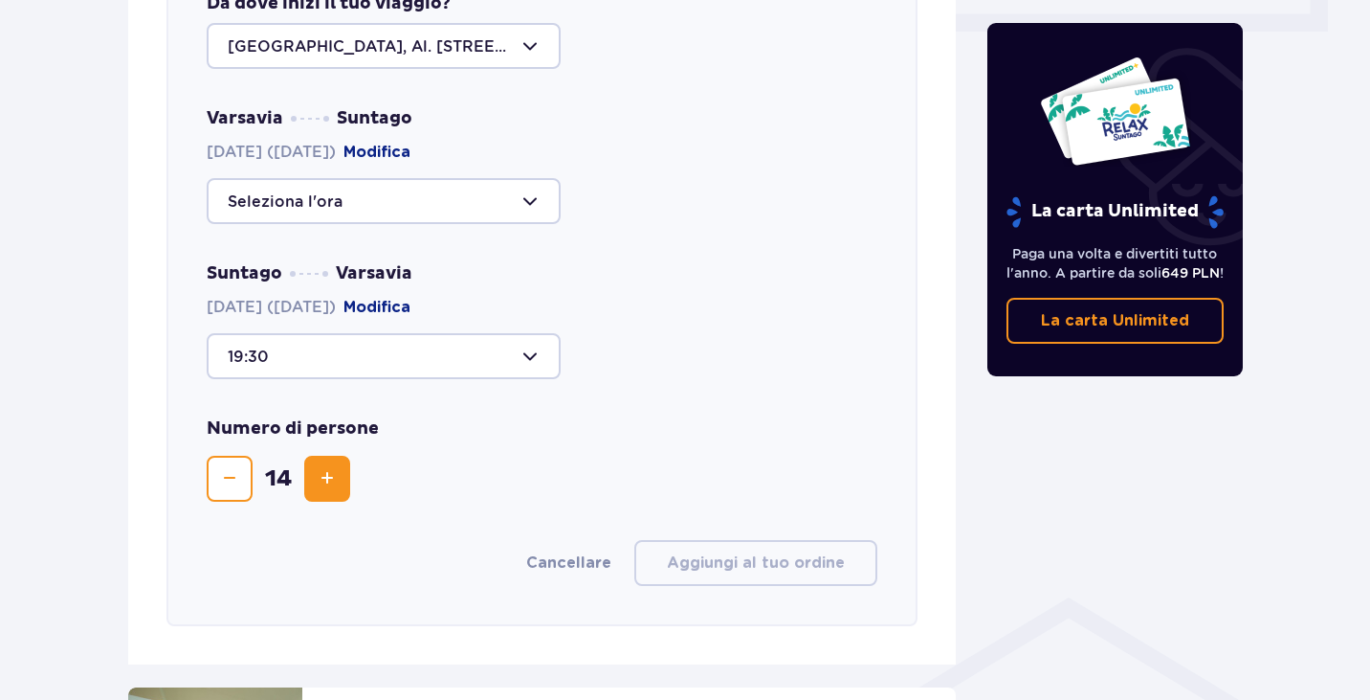
scroll to position [1154, 0]
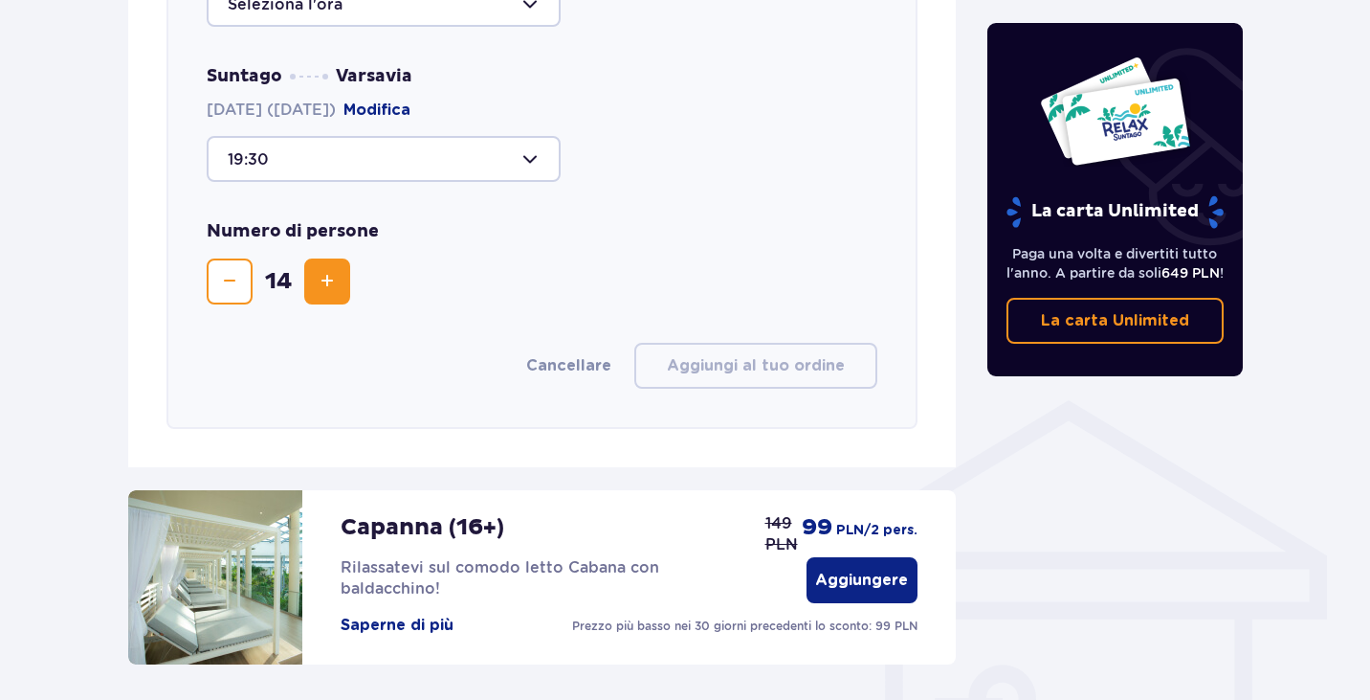
click at [245, 260] on button "Diminuire" at bounding box center [230, 281] width 46 height 46
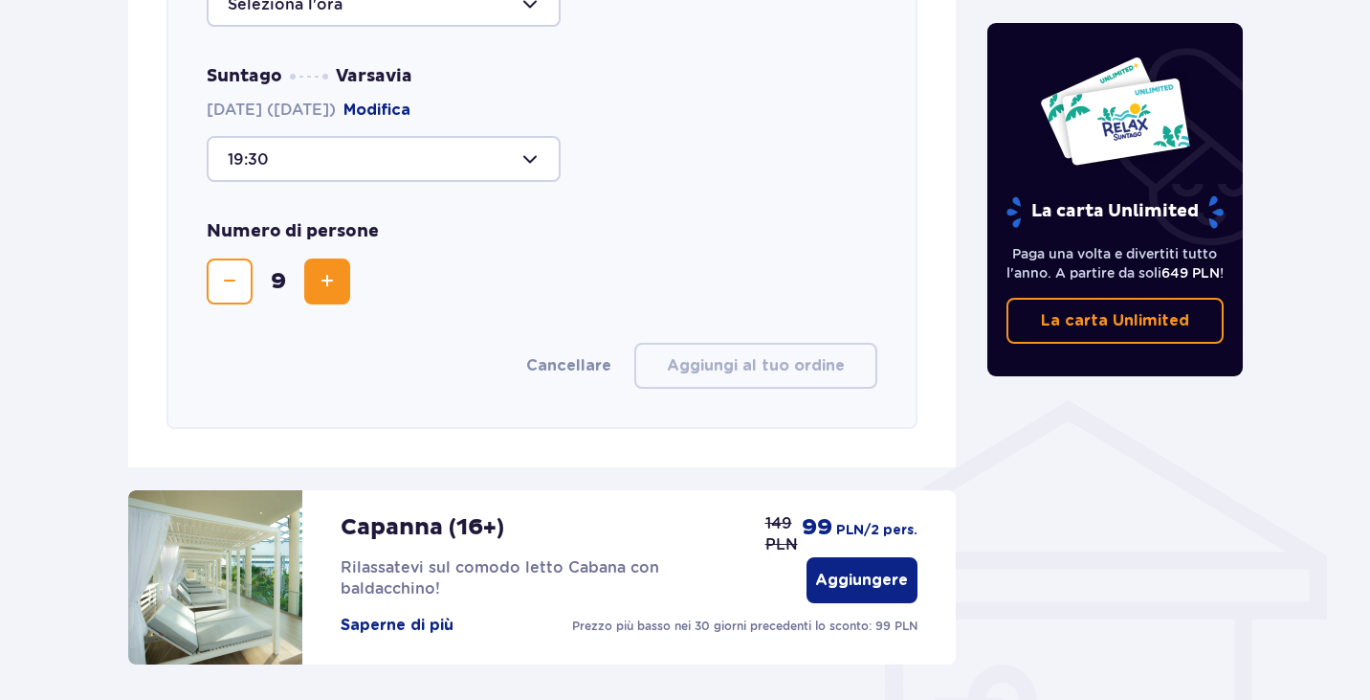
click at [245, 260] on button "Diminuire" at bounding box center [230, 281] width 46 height 46
click at [357, 278] on div "Numero di persone 5" at bounding box center [542, 262] width 671 height 84
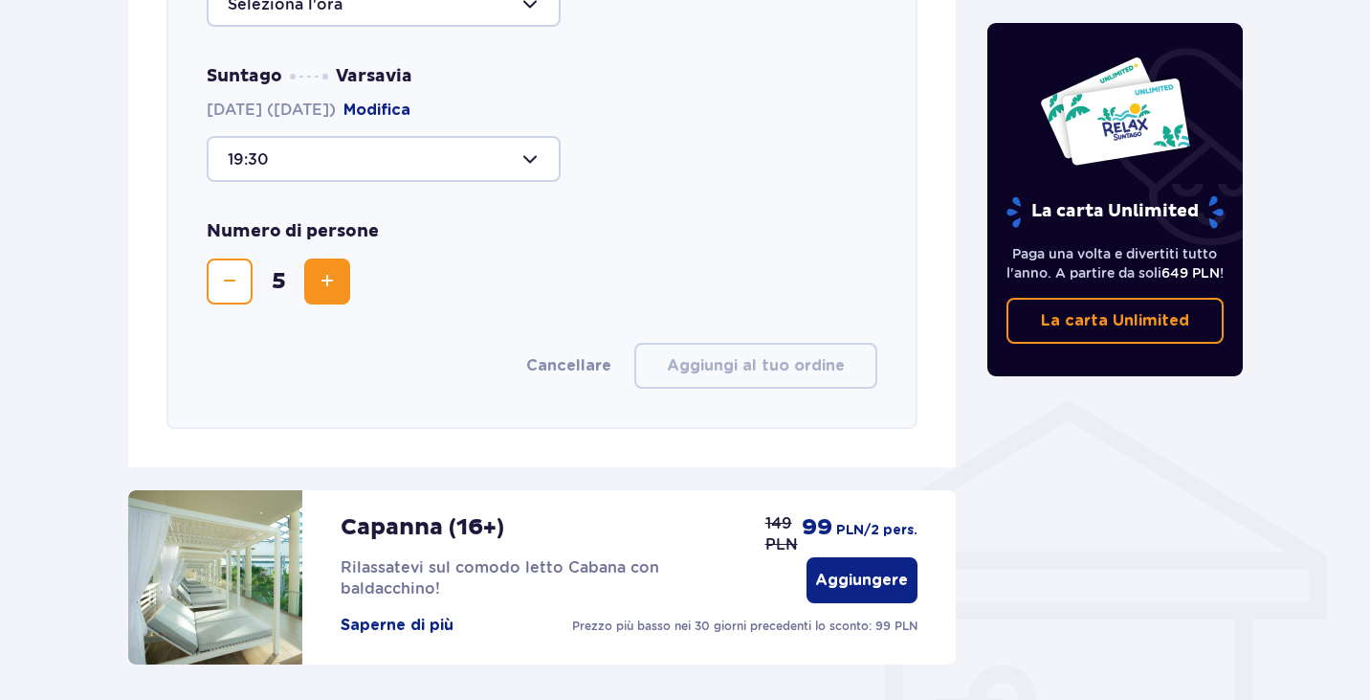
click at [320, 283] on span "Aumento" at bounding box center [327, 281] width 23 height 23
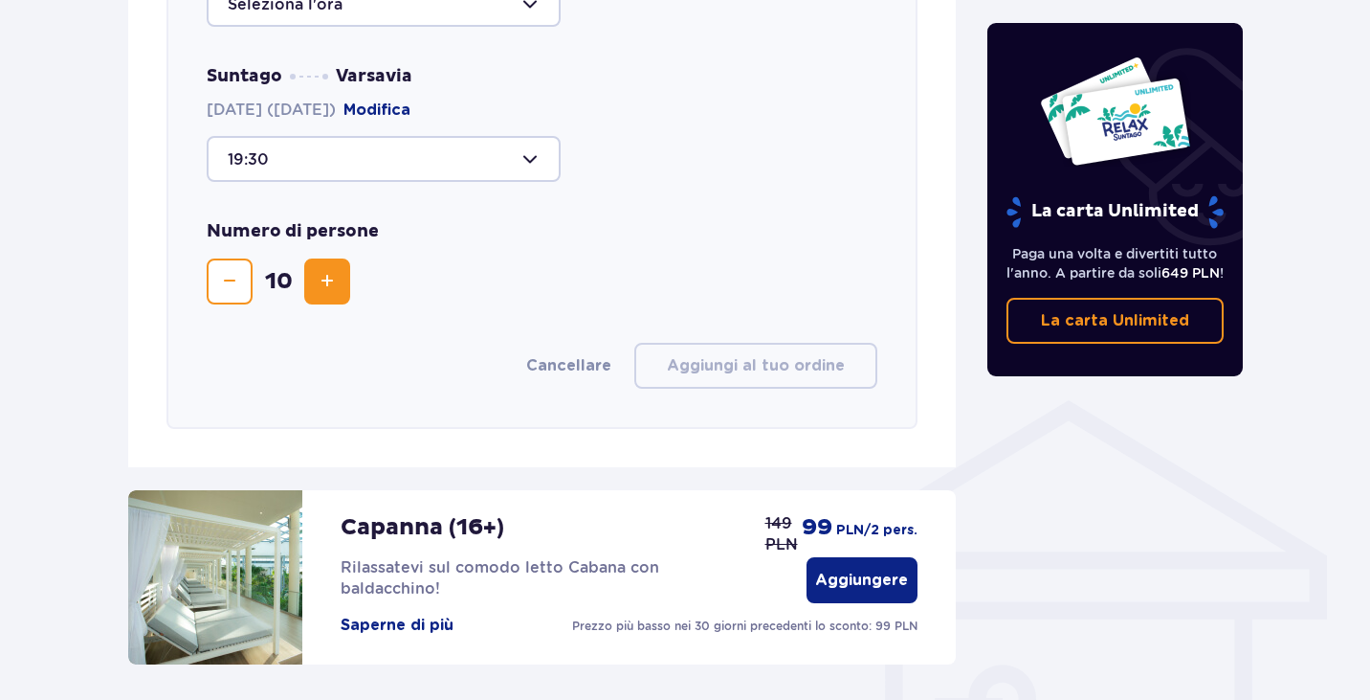
click at [320, 283] on span "Aumento" at bounding box center [327, 281] width 23 height 23
click at [447, 283] on div "Numero di persone 14" at bounding box center [542, 262] width 671 height 84
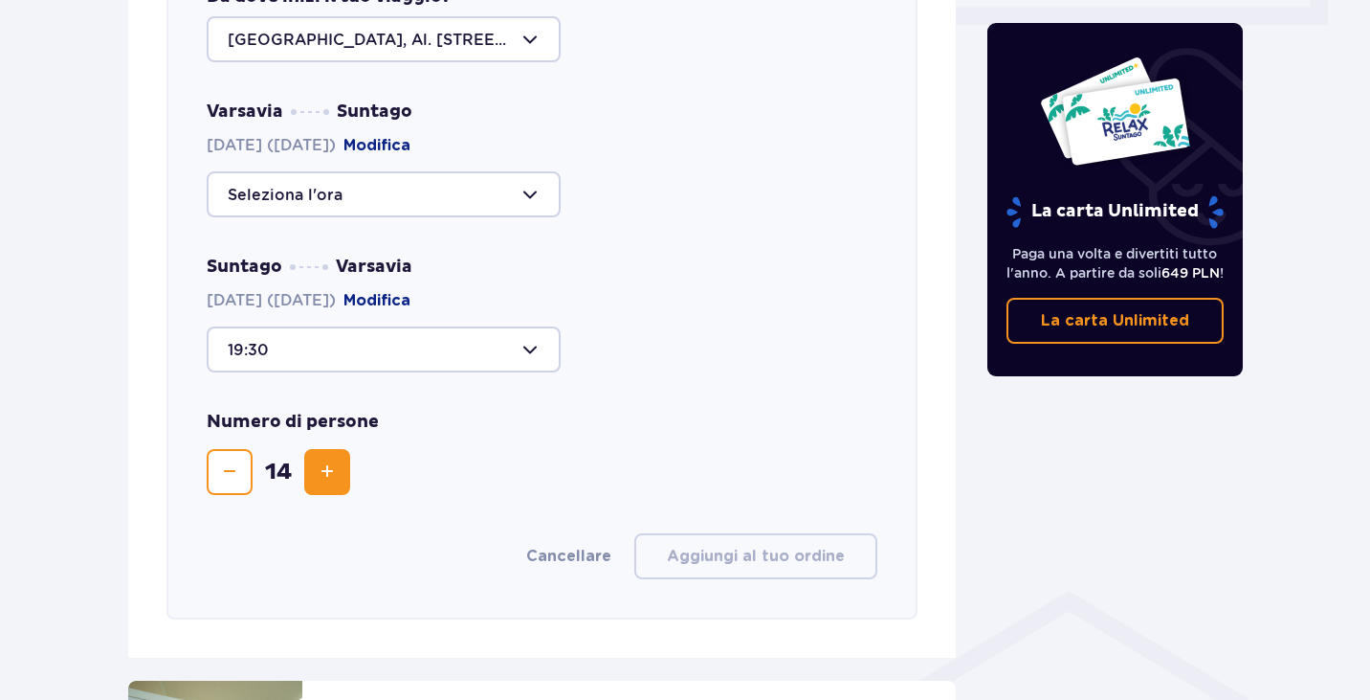
scroll to position [963, 0]
click at [449, 329] on div at bounding box center [384, 350] width 354 height 46
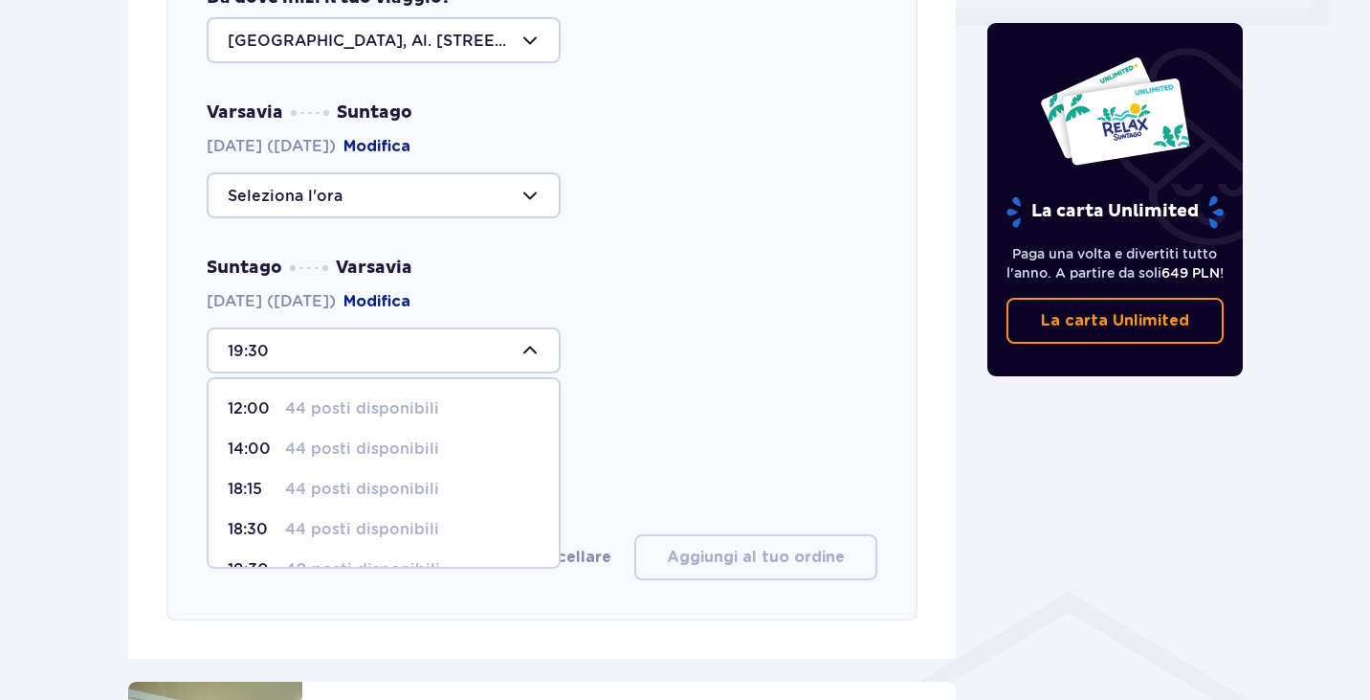
scroll to position [73, 0]
click at [357, 470] on span "18:30 44 posti disponibili" at bounding box center [384, 456] width 350 height 40
type input "18:30"
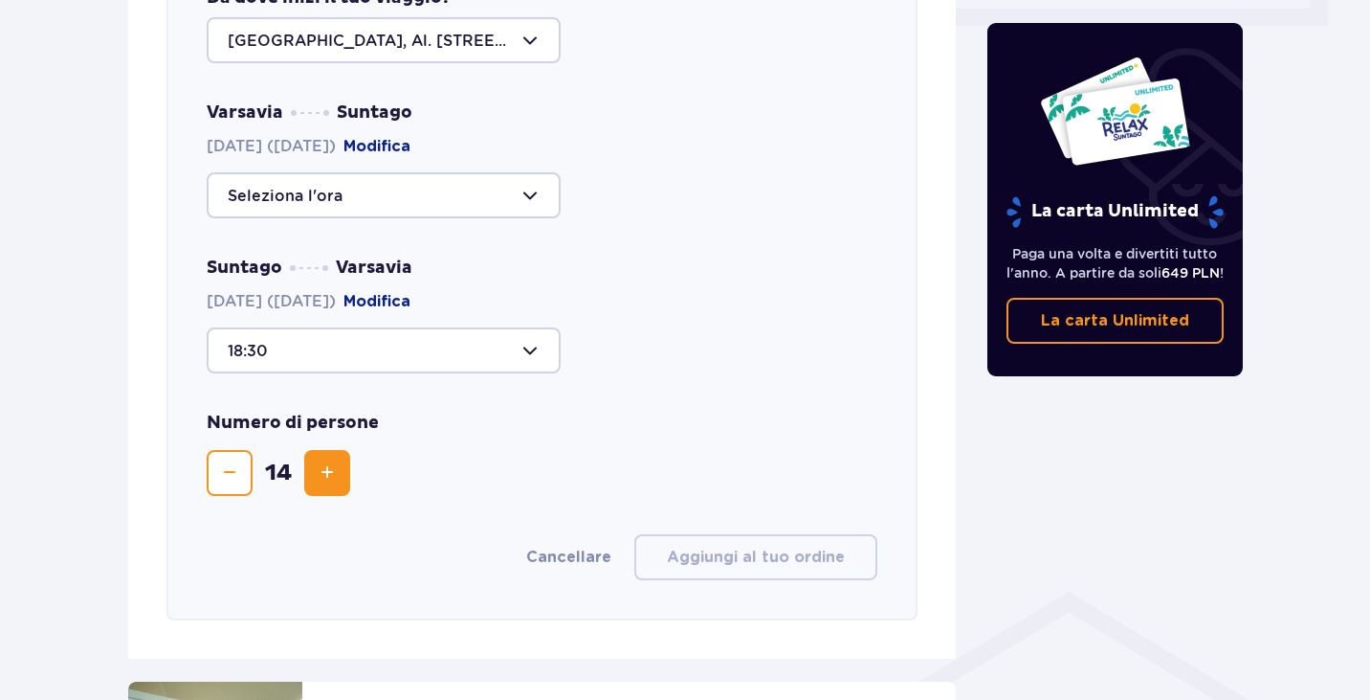
scroll to position [867, 0]
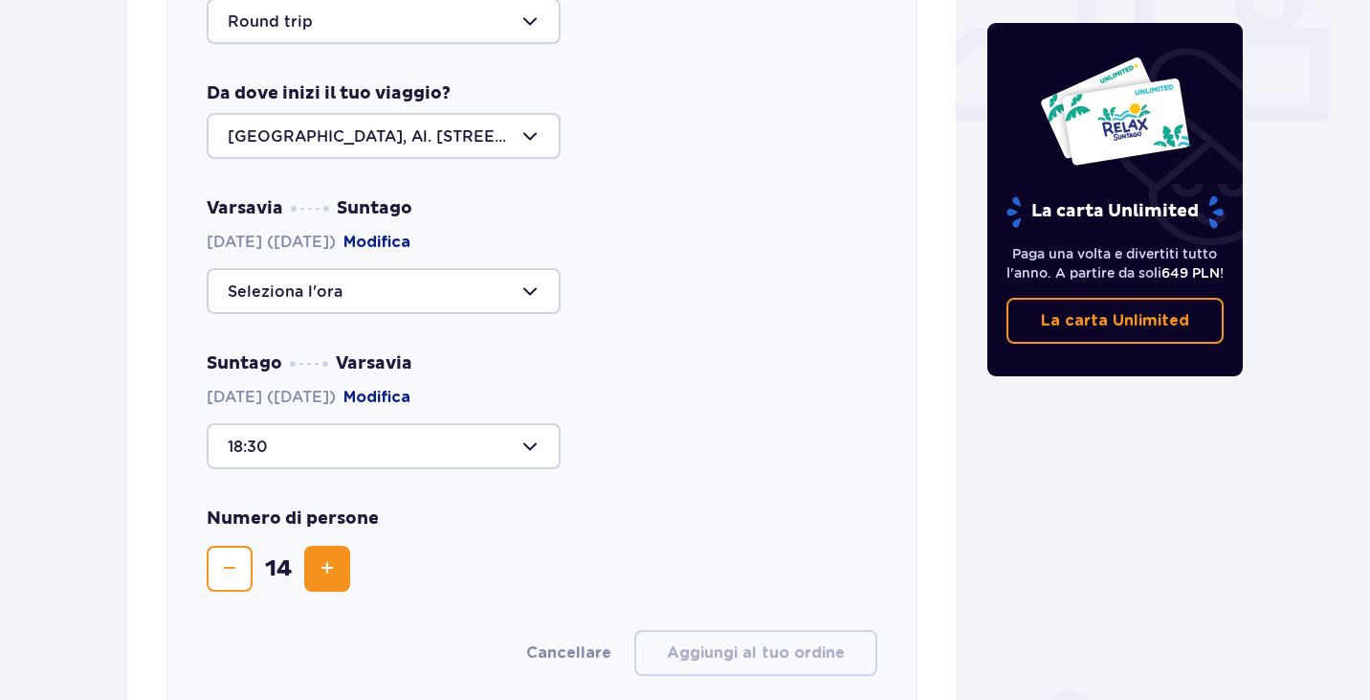
click at [456, 144] on div at bounding box center [384, 136] width 354 height 46
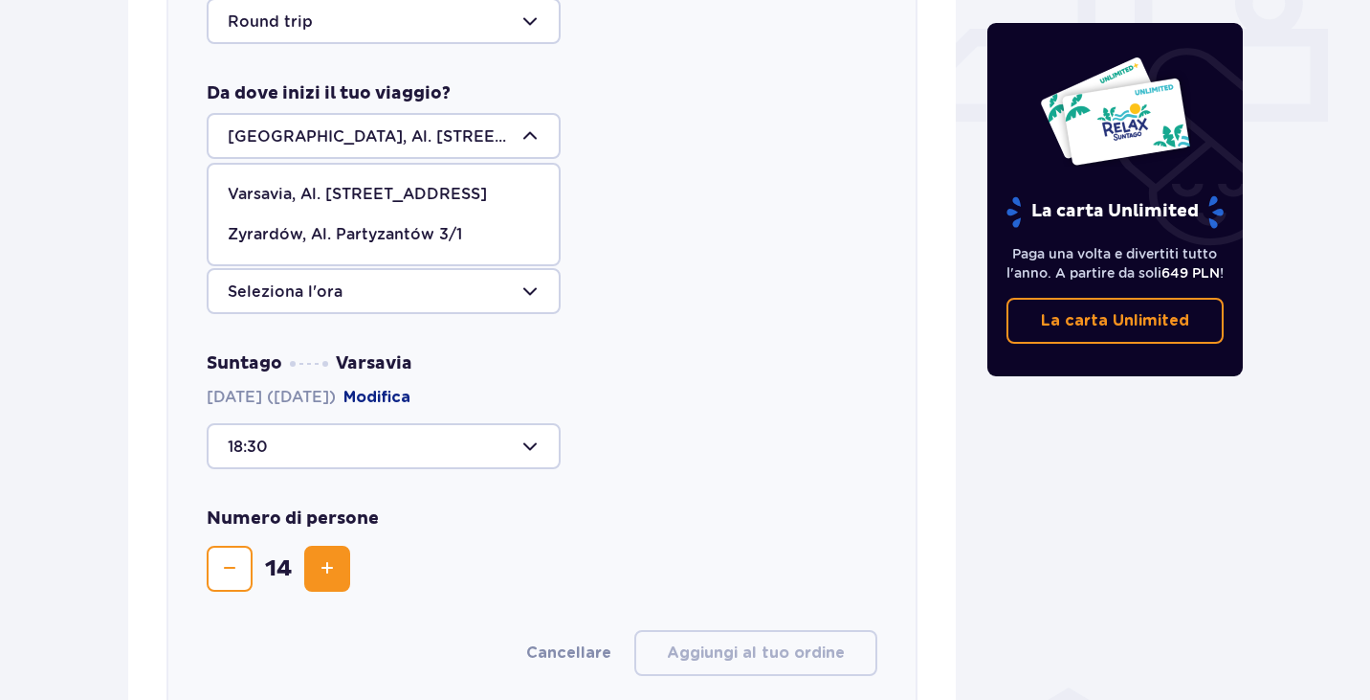
click at [455, 189] on font "Varsavia, Al. Jerozolimskie 56" at bounding box center [357, 194] width 259 height 18
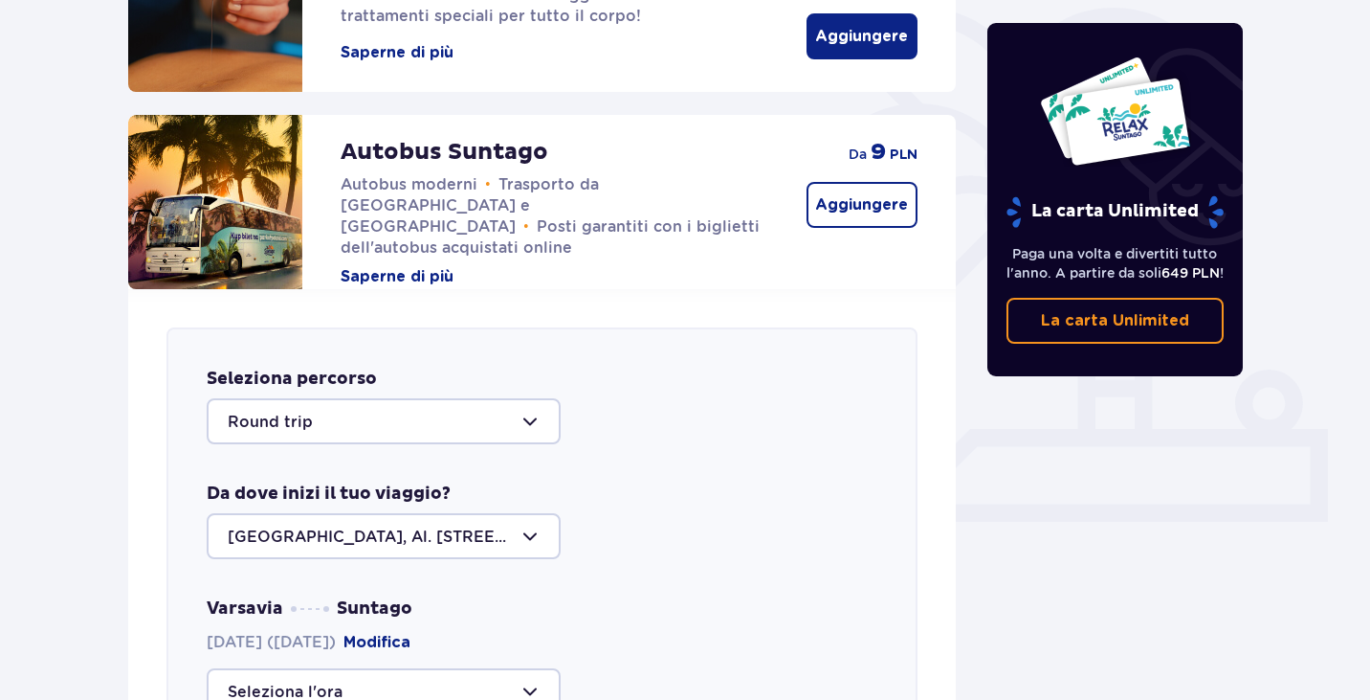
scroll to position [0, 0]
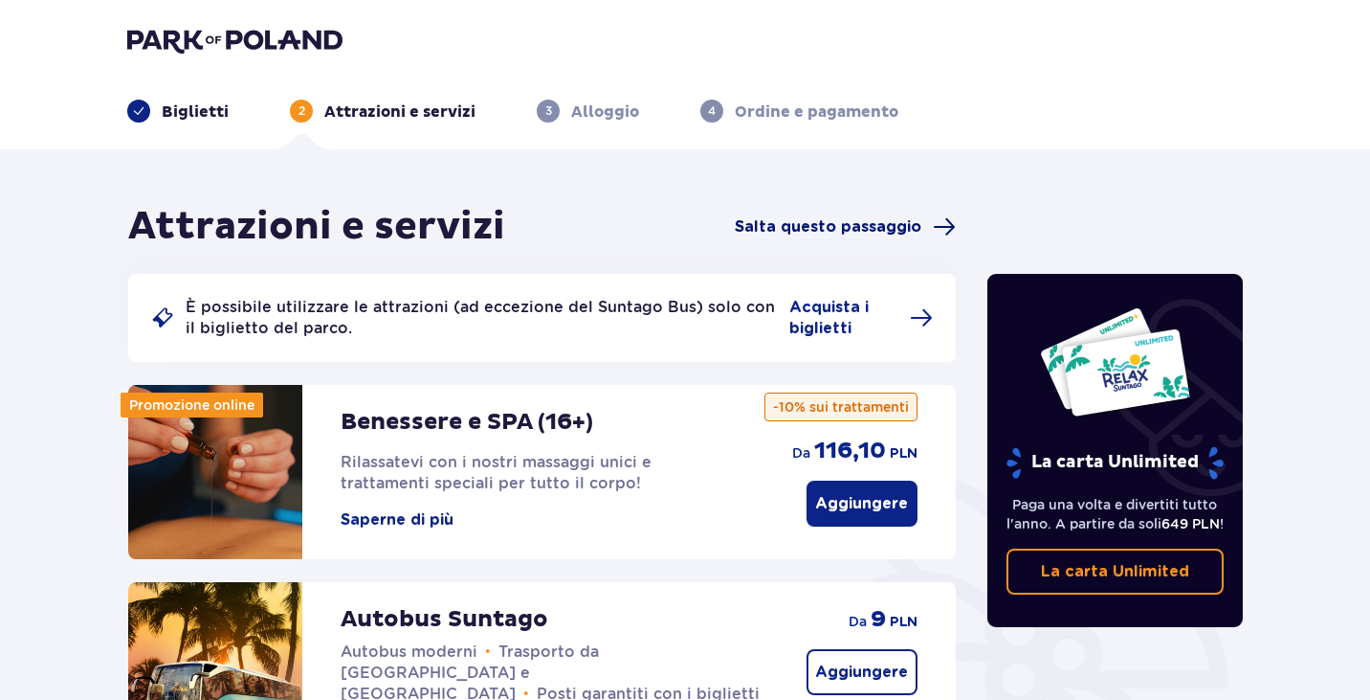
click at [758, 227] on font "Salta questo passaggio" at bounding box center [828, 226] width 187 height 15
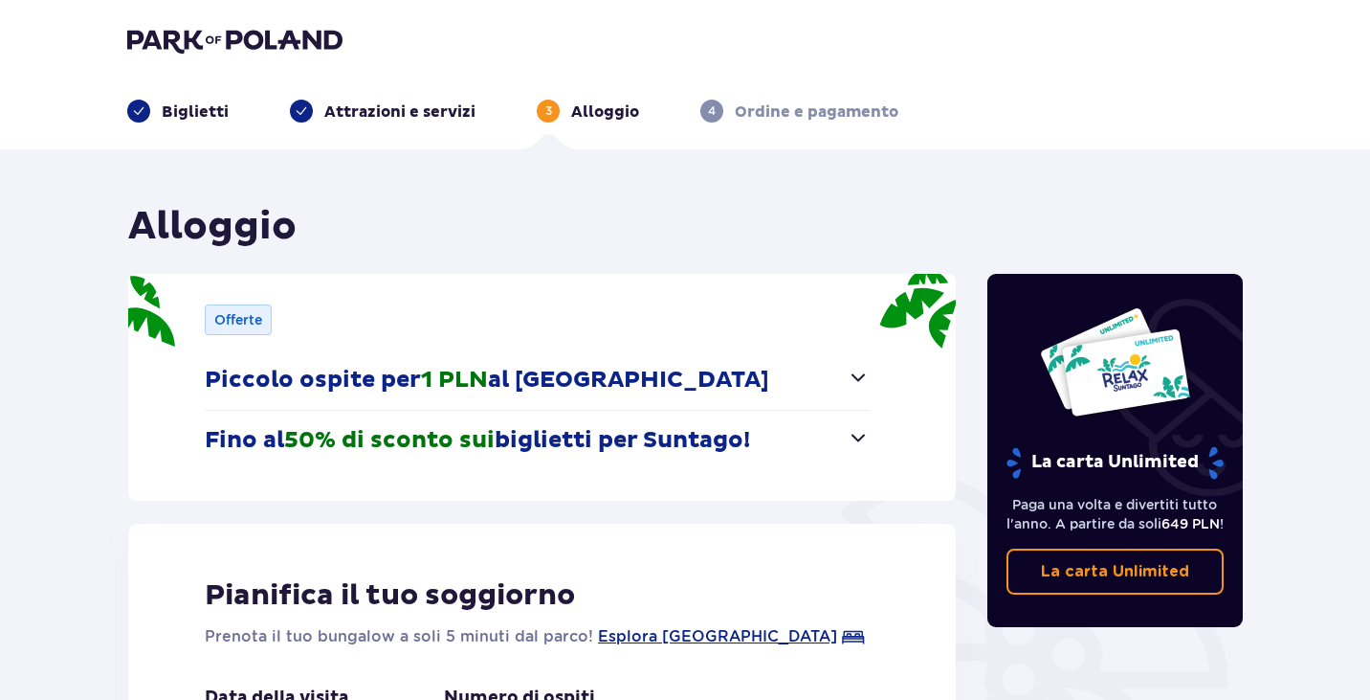
click at [164, 36] on img at bounding box center [234, 40] width 215 height 27
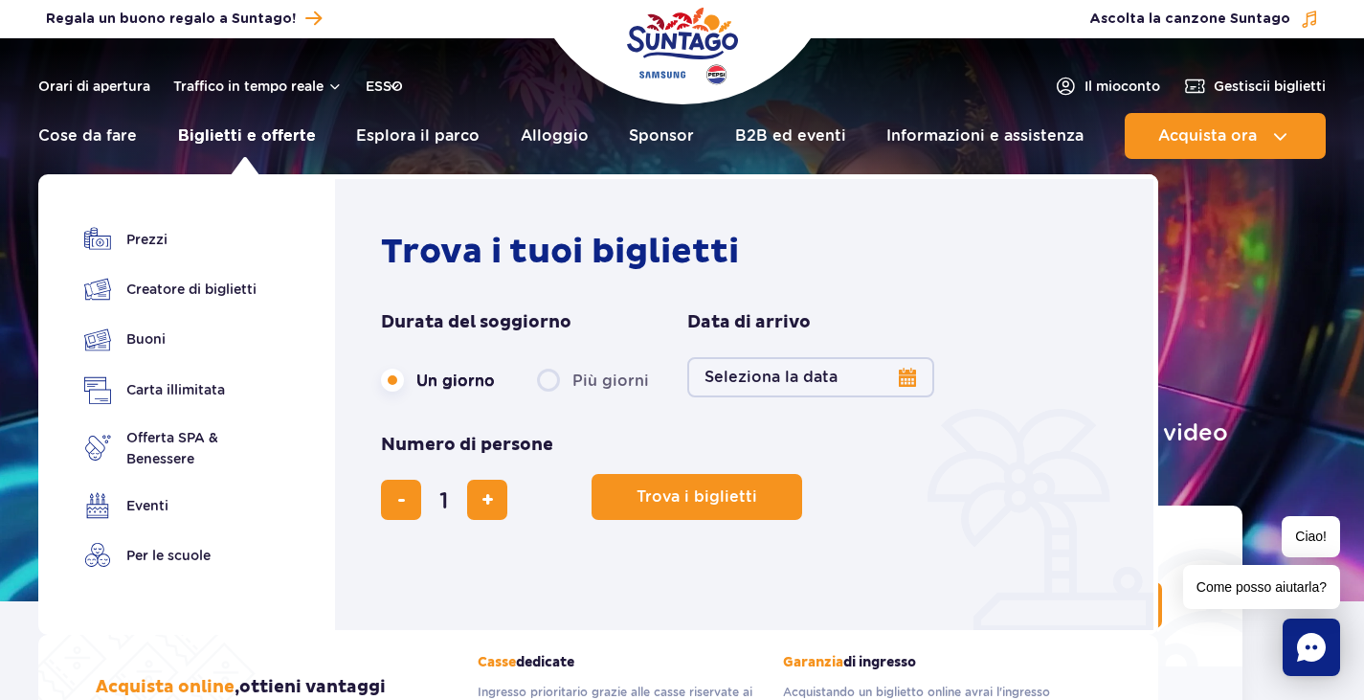
click at [221, 141] on font "Biglietti e offerte" at bounding box center [247, 135] width 138 height 18
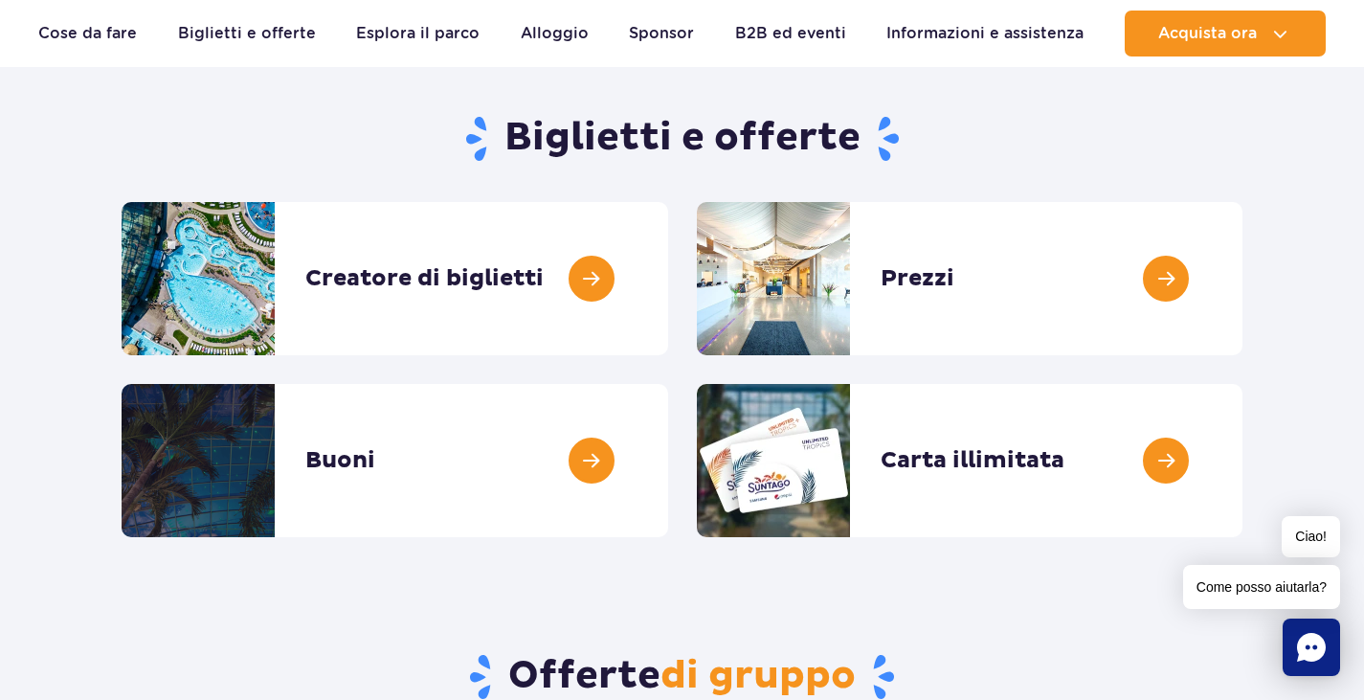
scroll to position [96, 0]
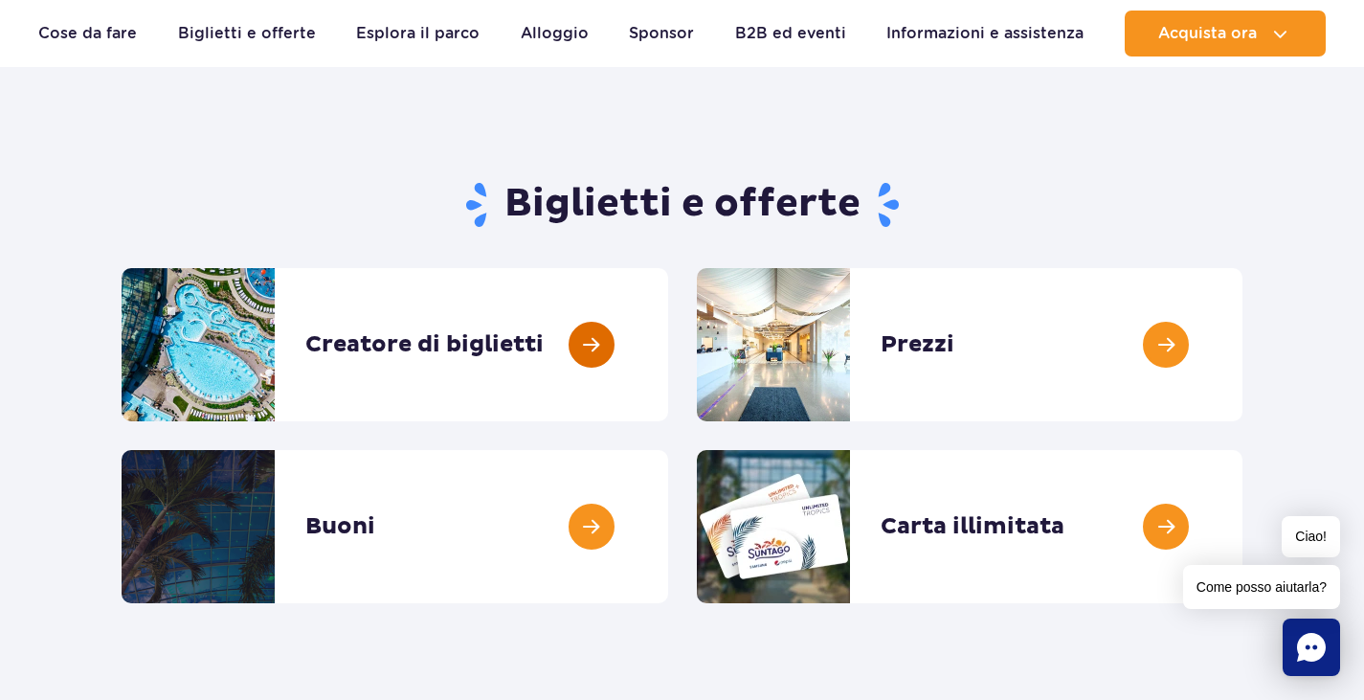
click at [668, 335] on link at bounding box center [668, 344] width 0 height 153
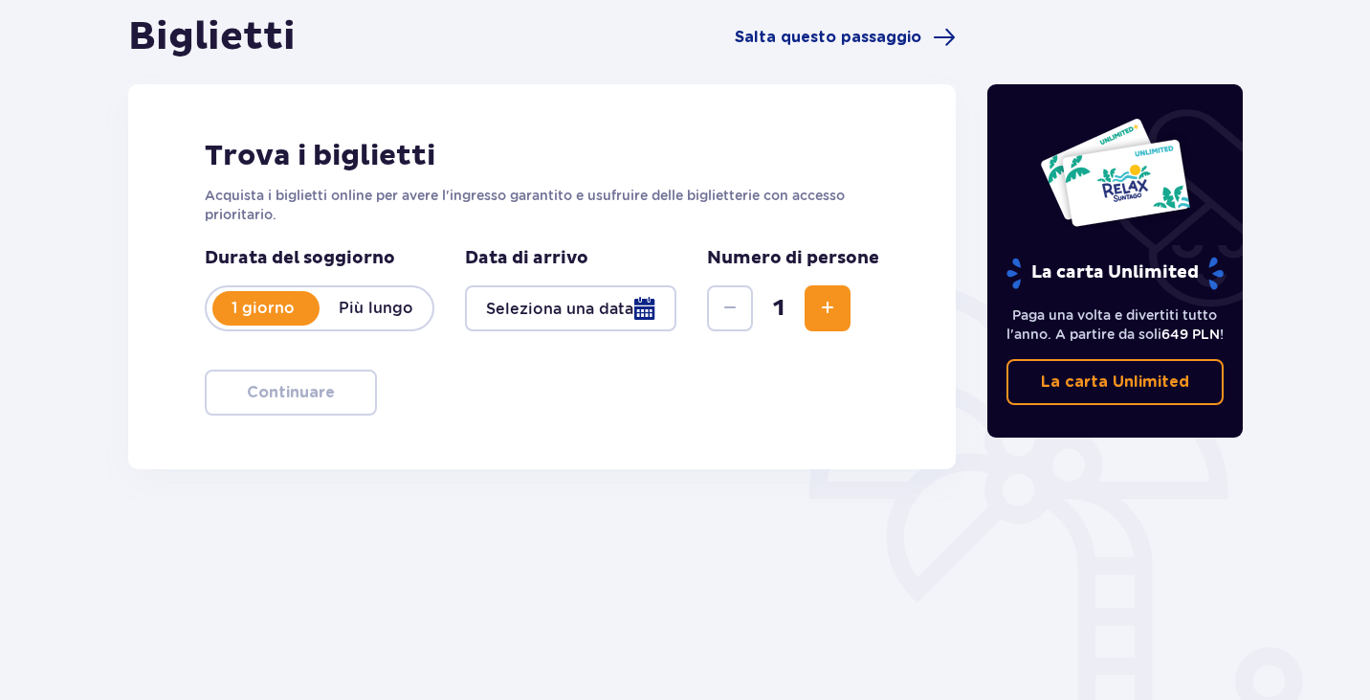
scroll to position [191, 0]
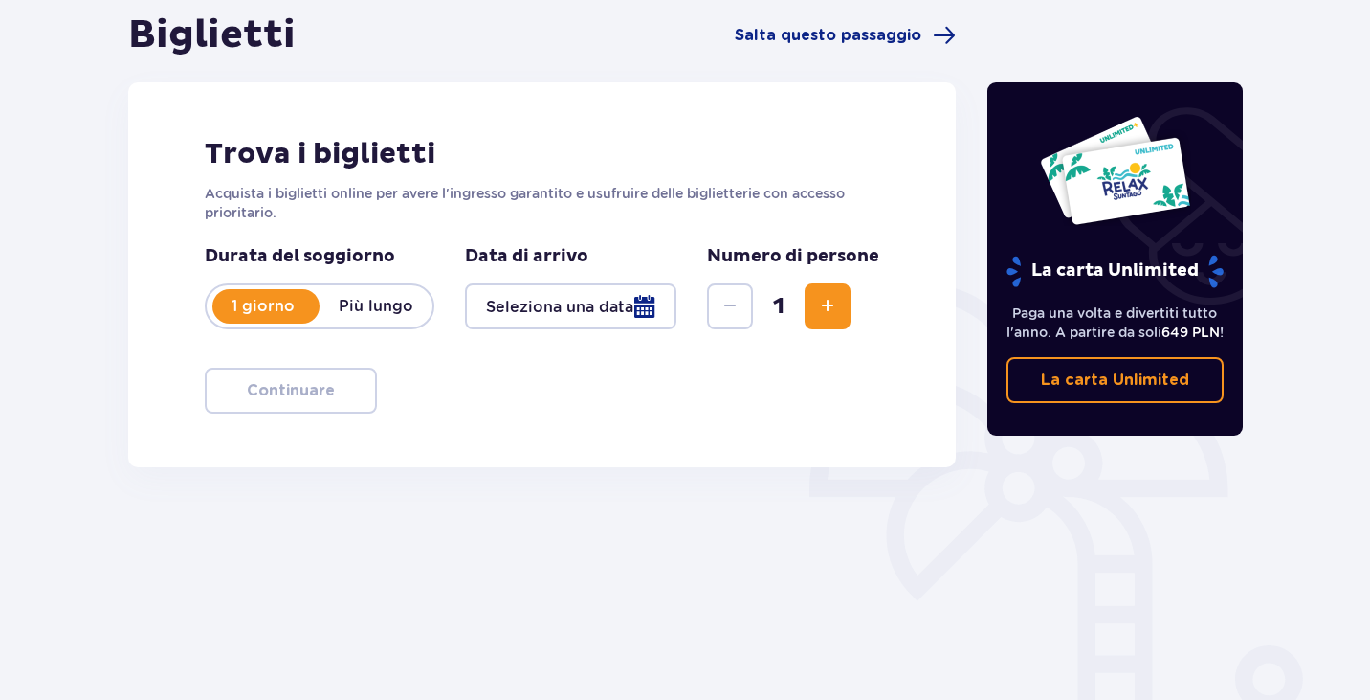
click at [544, 310] on div at bounding box center [570, 306] width 211 height 46
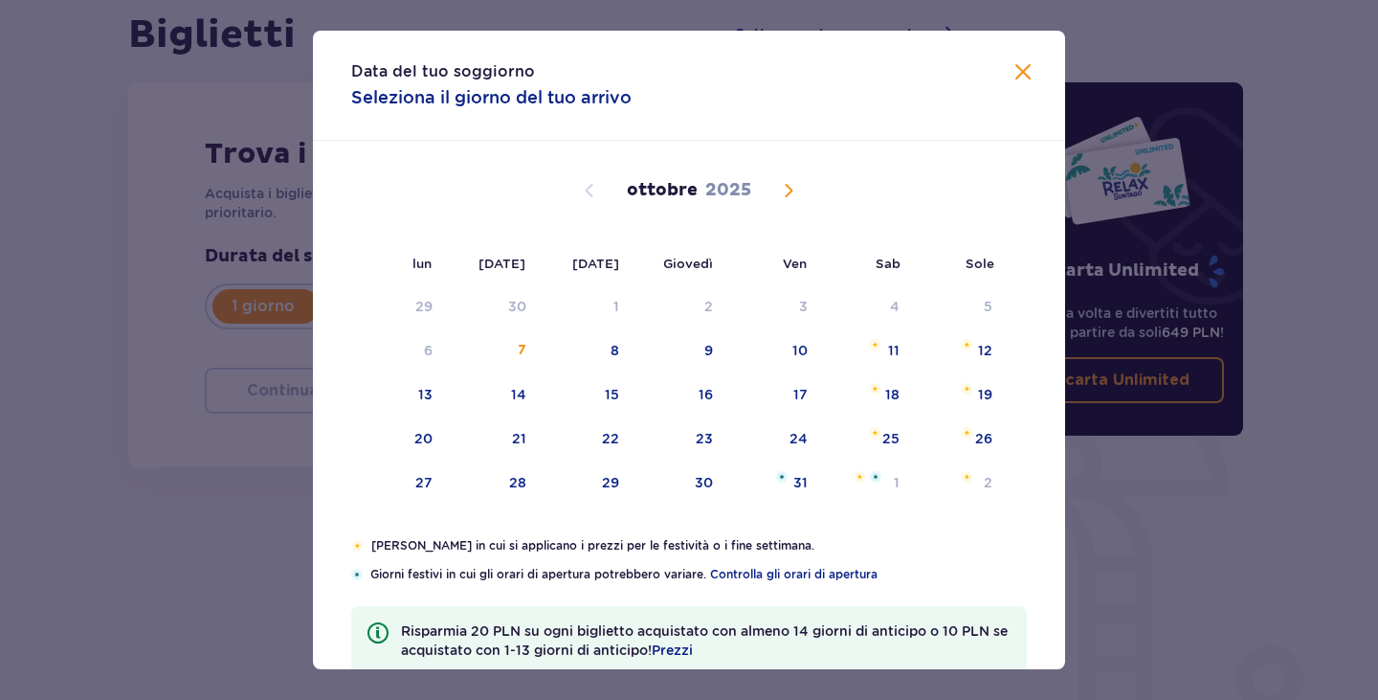
click at [786, 180] on span "Il mese prossimo" at bounding box center [788, 190] width 23 height 23
click at [784, 195] on span "Il mese prossimo" at bounding box center [788, 190] width 23 height 23
click at [784, 194] on span "Il mese prossimo" at bounding box center [788, 190] width 23 height 23
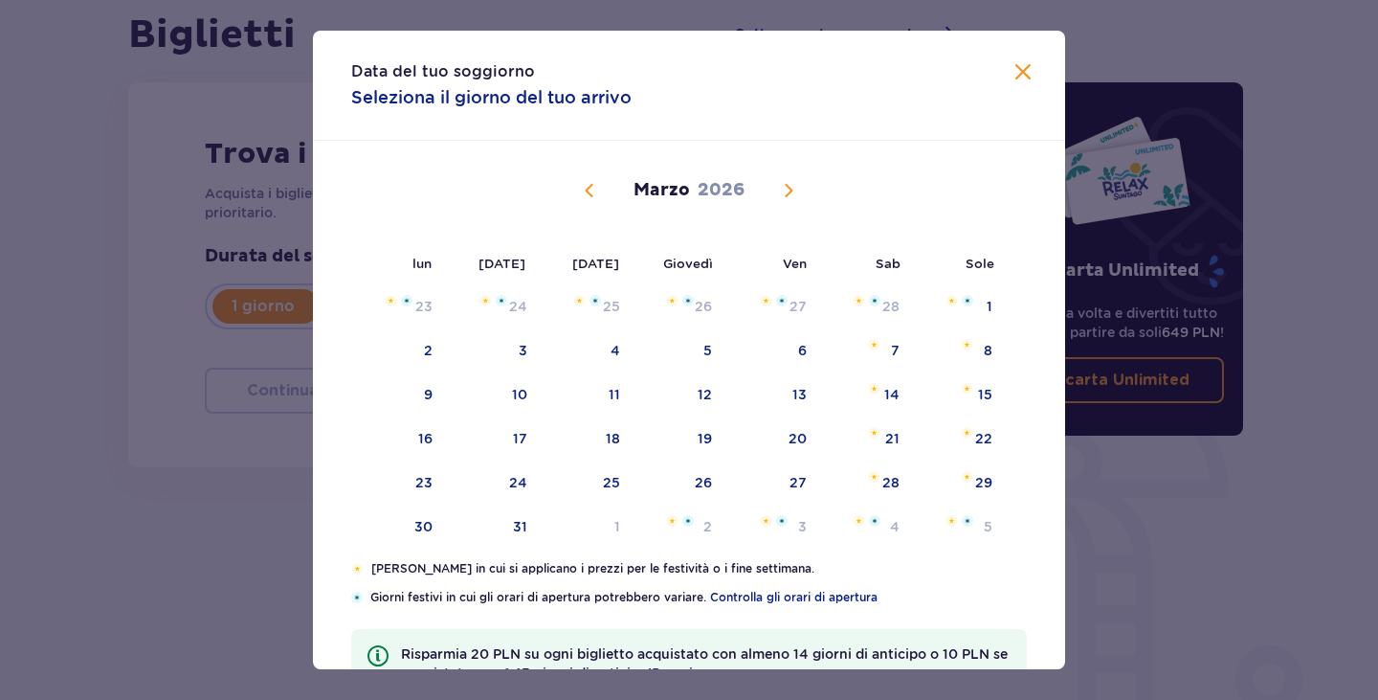
click at [588, 193] on span "Mese precedente" at bounding box center [589, 190] width 23 height 23
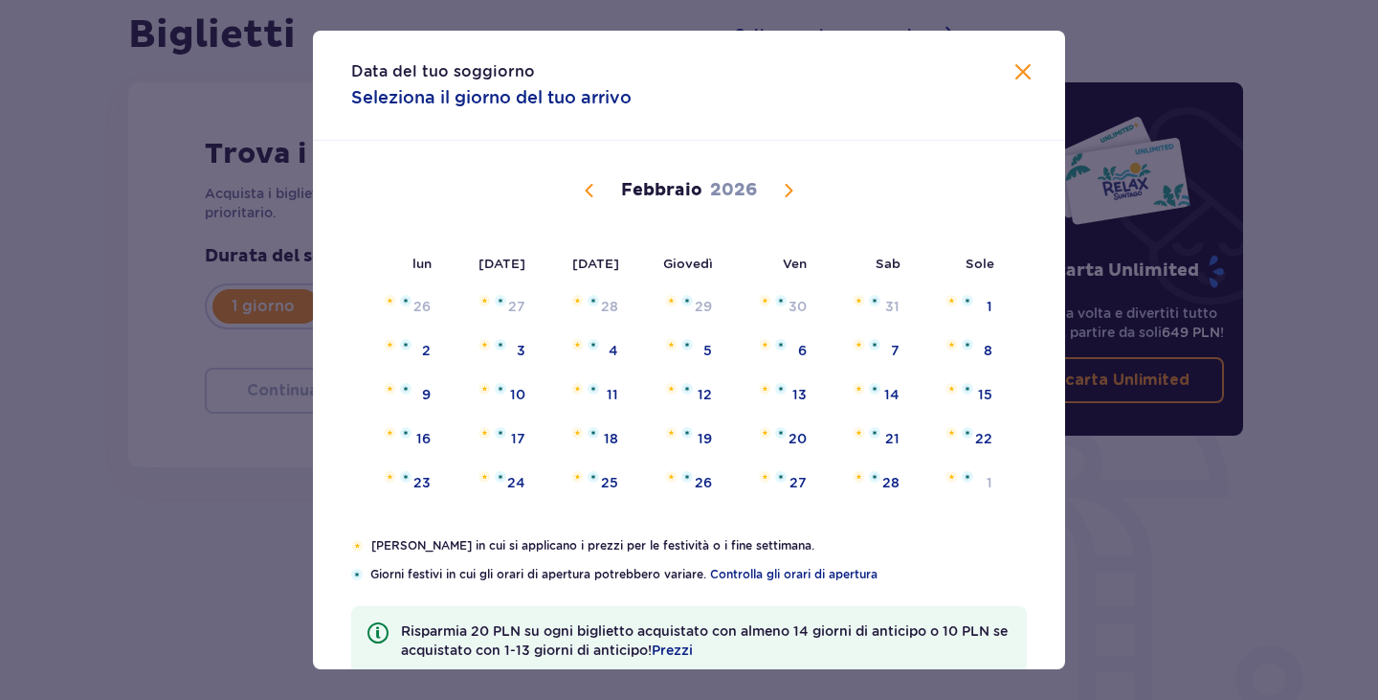
click at [588, 193] on span "Mese precedente" at bounding box center [589, 190] width 23 height 23
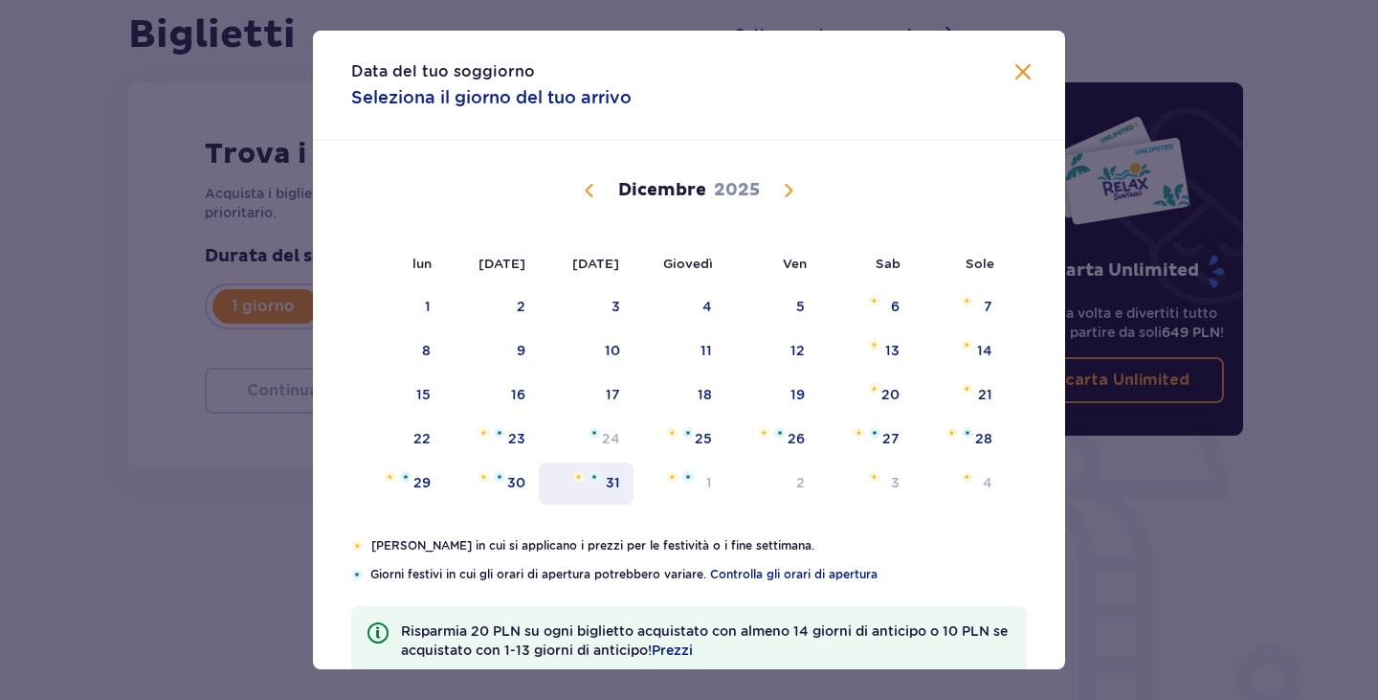
click at [602, 487] on div "31" at bounding box center [586, 483] width 95 height 42
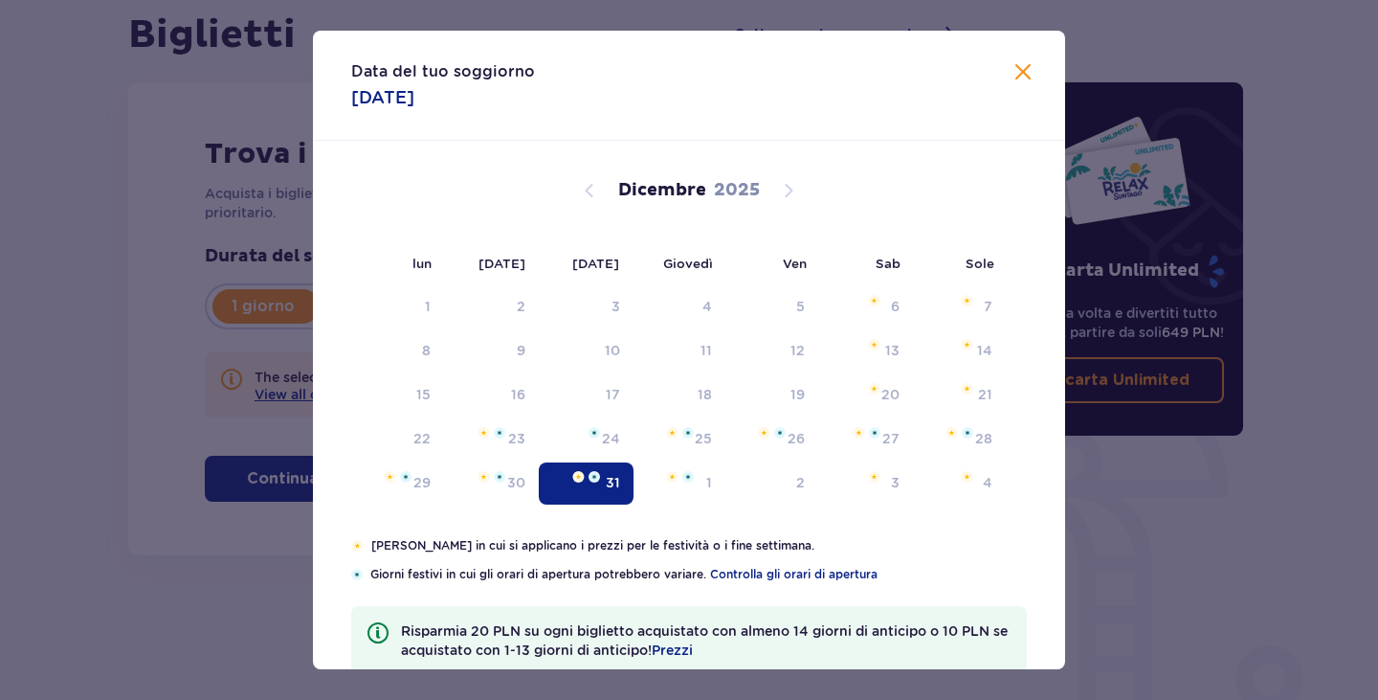
type input "[DATE]"
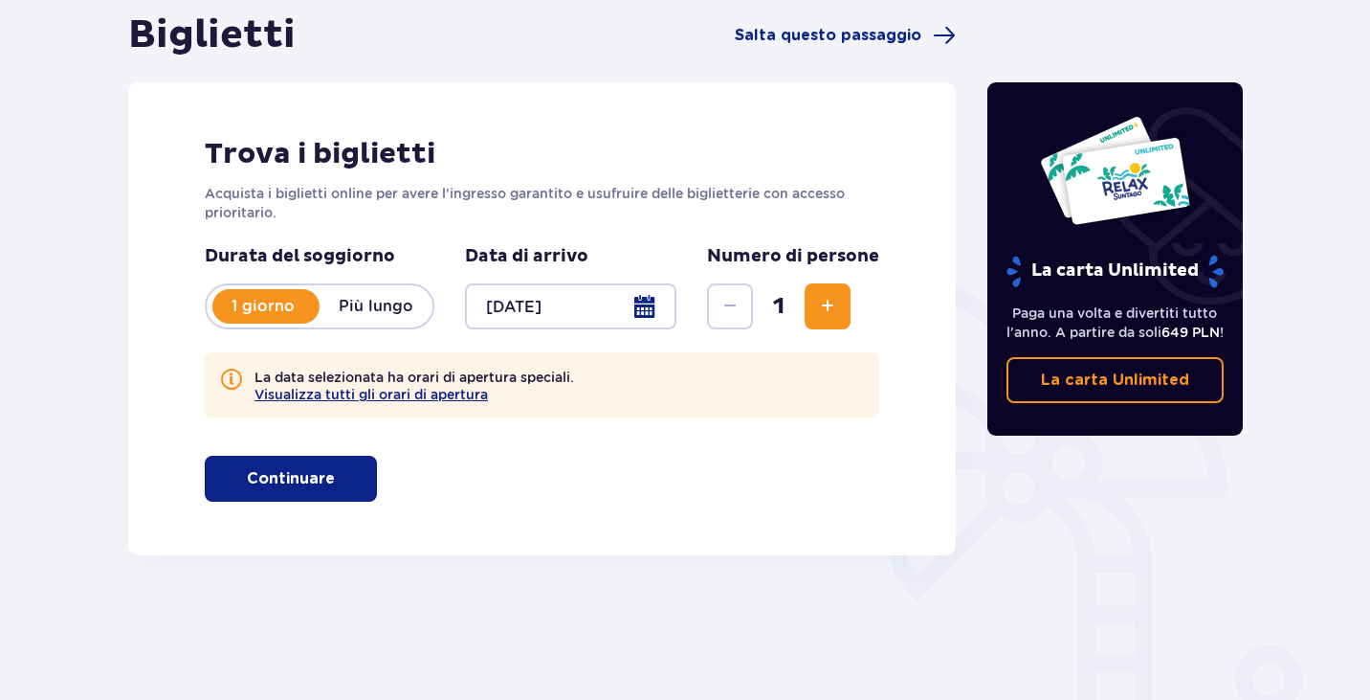
click at [820, 317] on span "Aumento" at bounding box center [827, 306] width 23 height 23
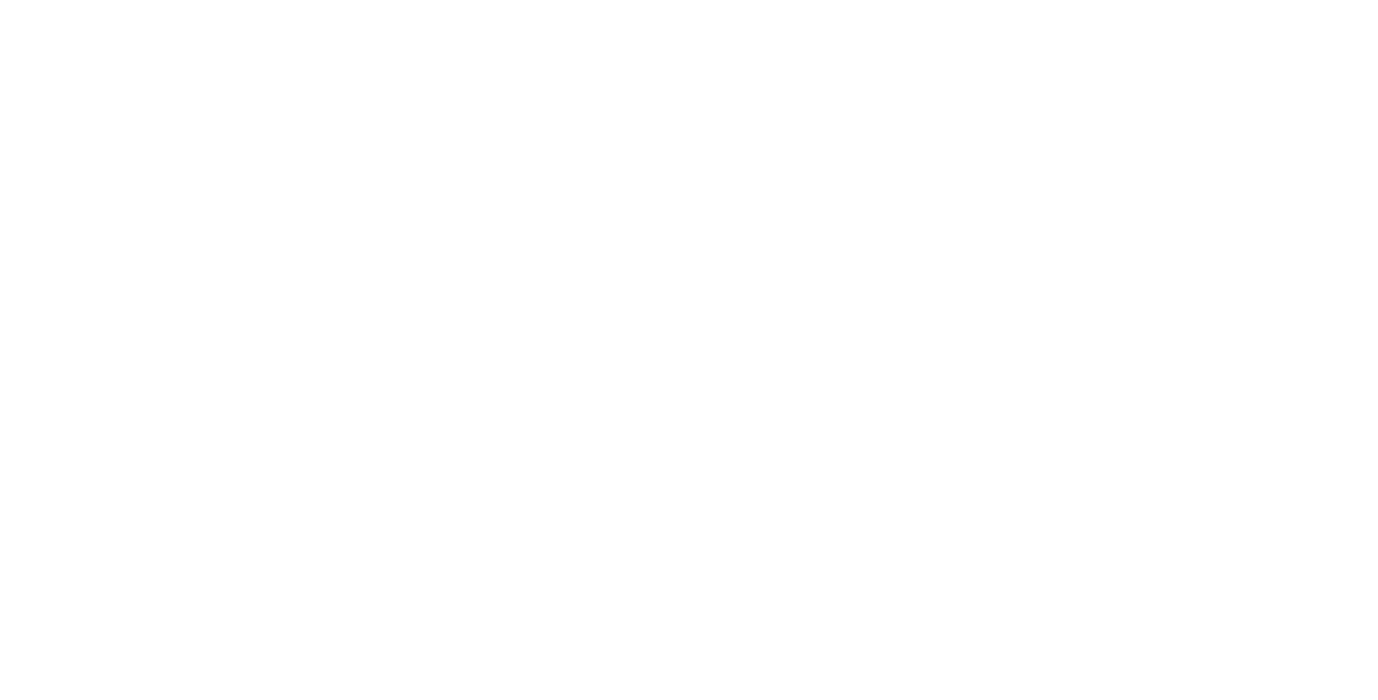
click at [820, 8] on html "Testo originale Valuta questa traduzione Il tuo feedback verrà utilizzato per c…" at bounding box center [689, 4] width 1378 height 8
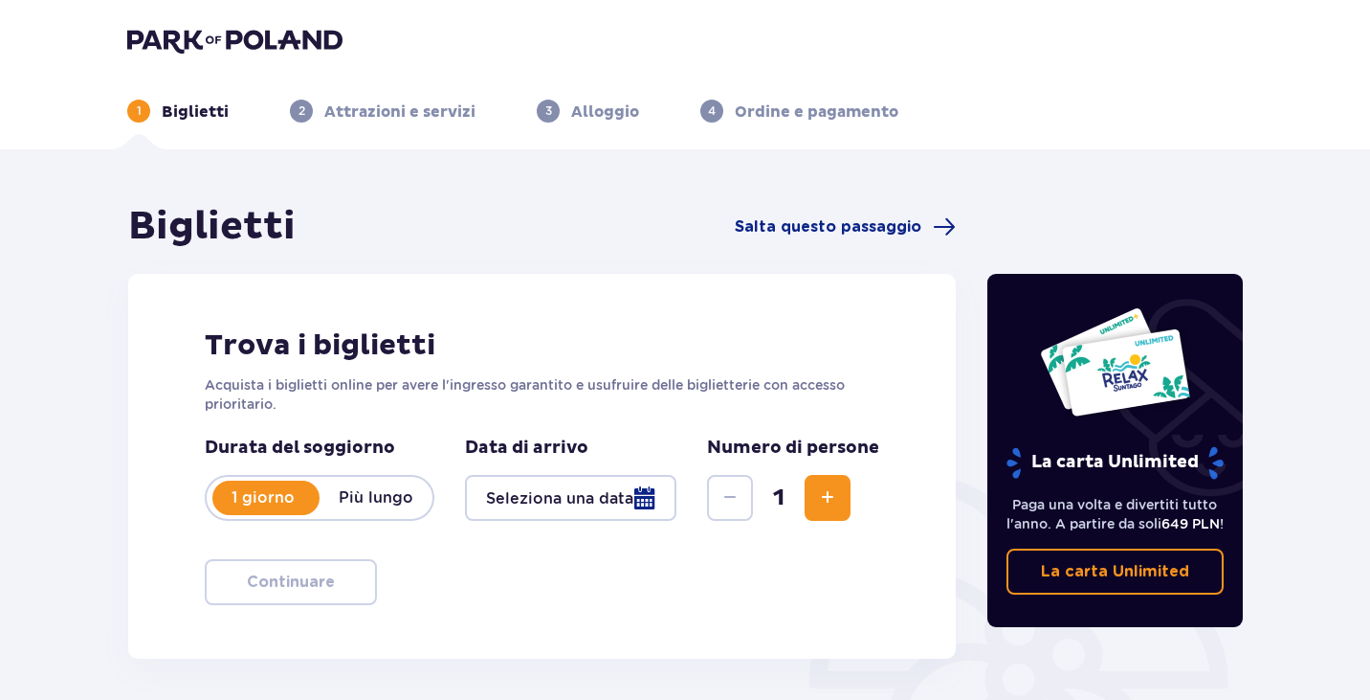
click at [855, 509] on div "Numero di persone 1" at bounding box center [793, 478] width 172 height 84
click at [833, 493] on span "Aumento" at bounding box center [827, 497] width 23 height 23
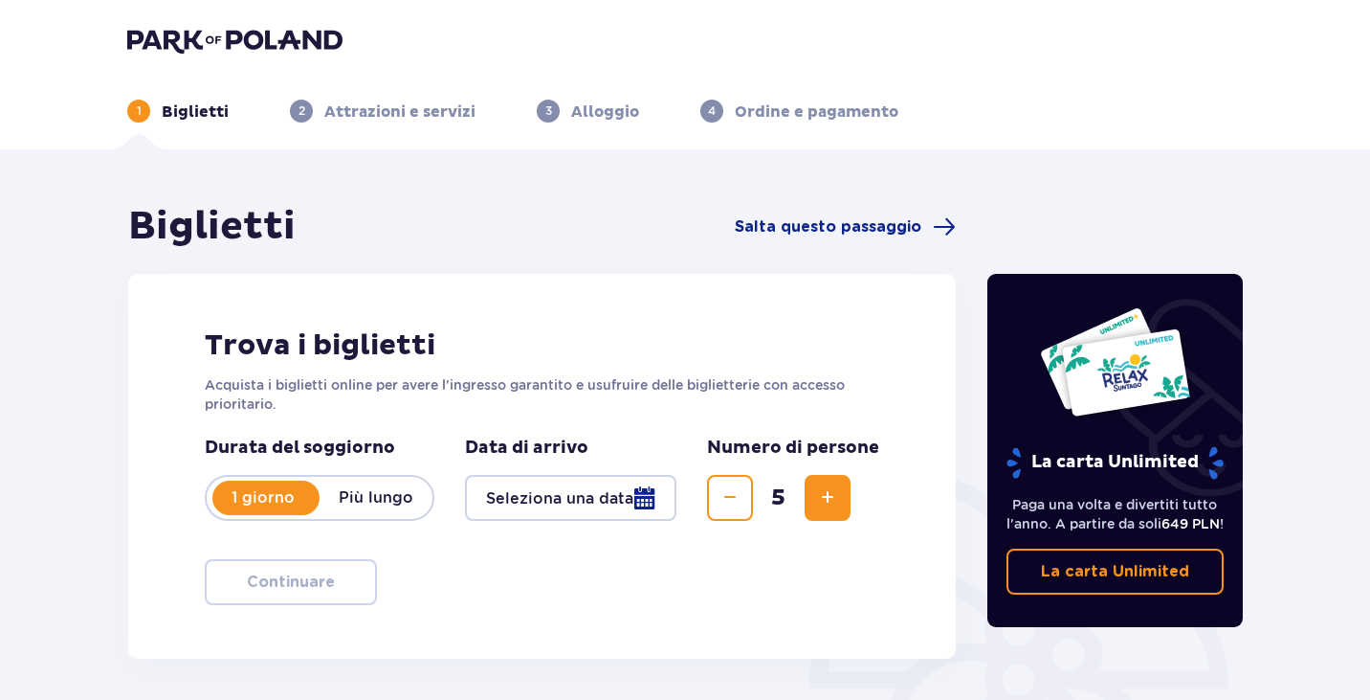
click at [833, 493] on span "Aumento" at bounding box center [827, 497] width 23 height 23
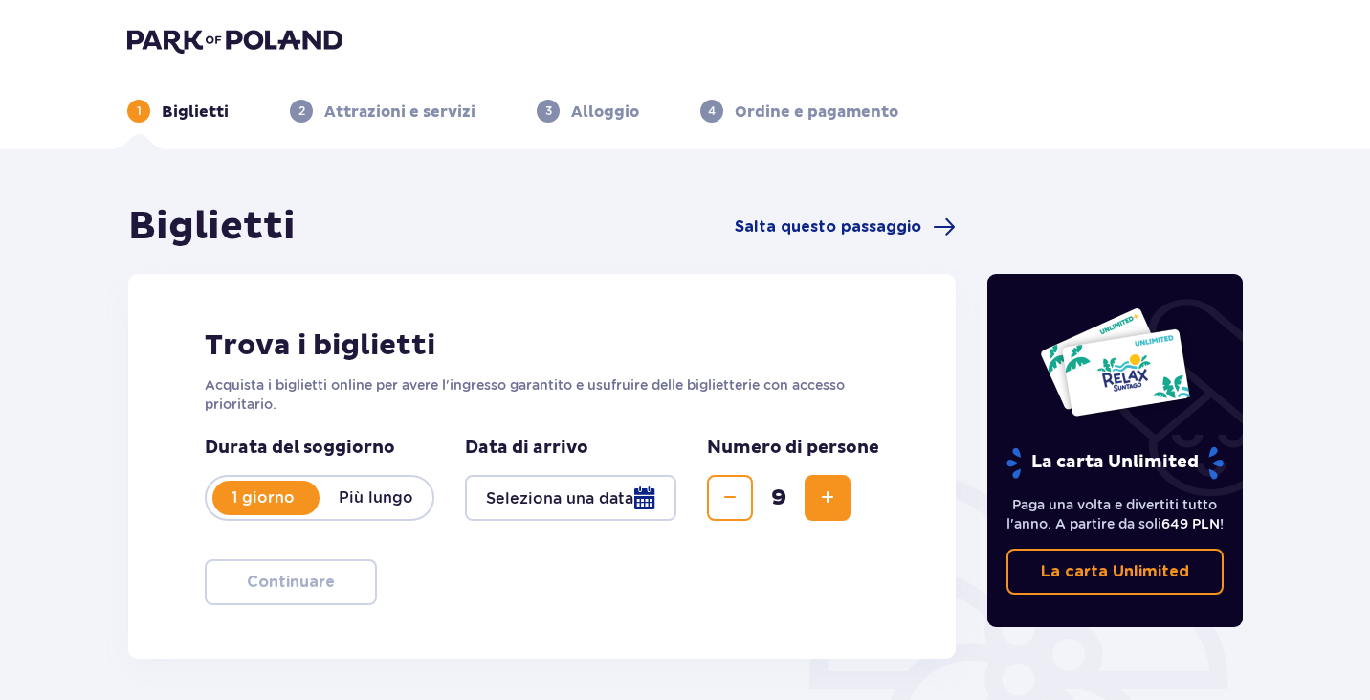
click at [833, 493] on span "Aumento" at bounding box center [827, 497] width 23 height 23
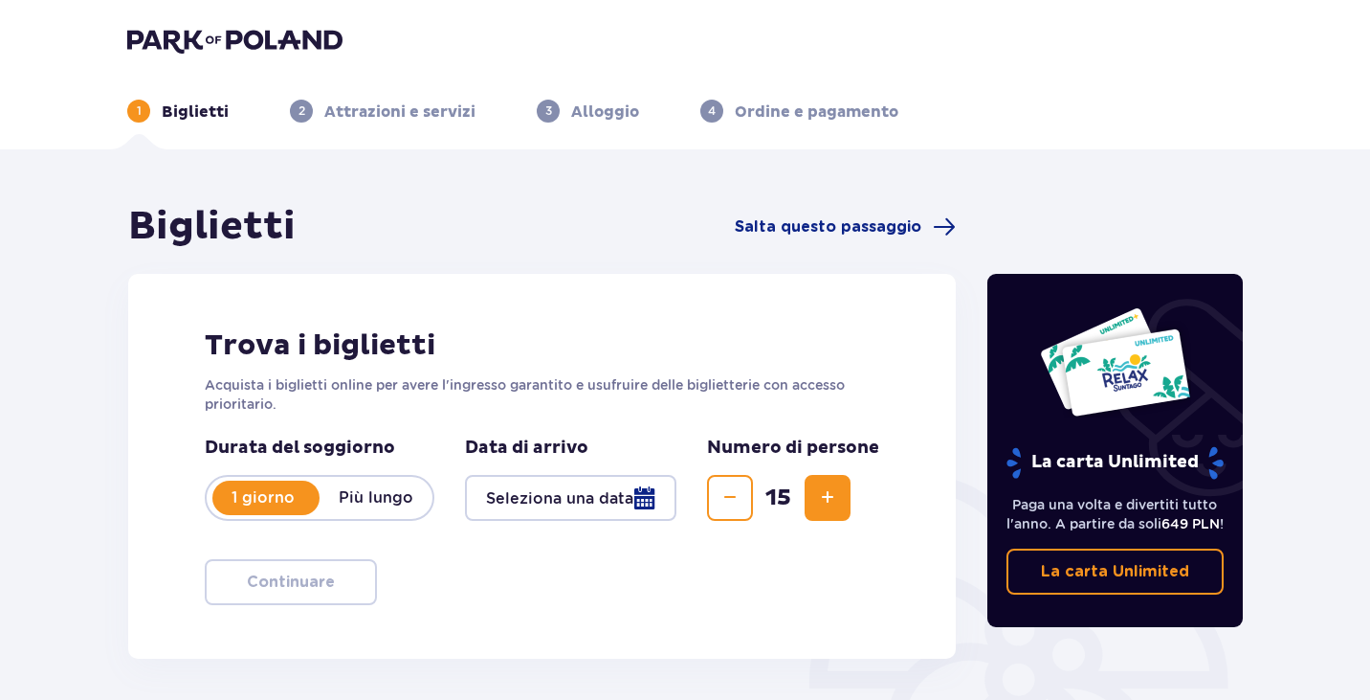
click at [733, 491] on span "Diminuire" at bounding box center [730, 497] width 23 height 23
click at [638, 485] on div at bounding box center [570, 498] width 211 height 46
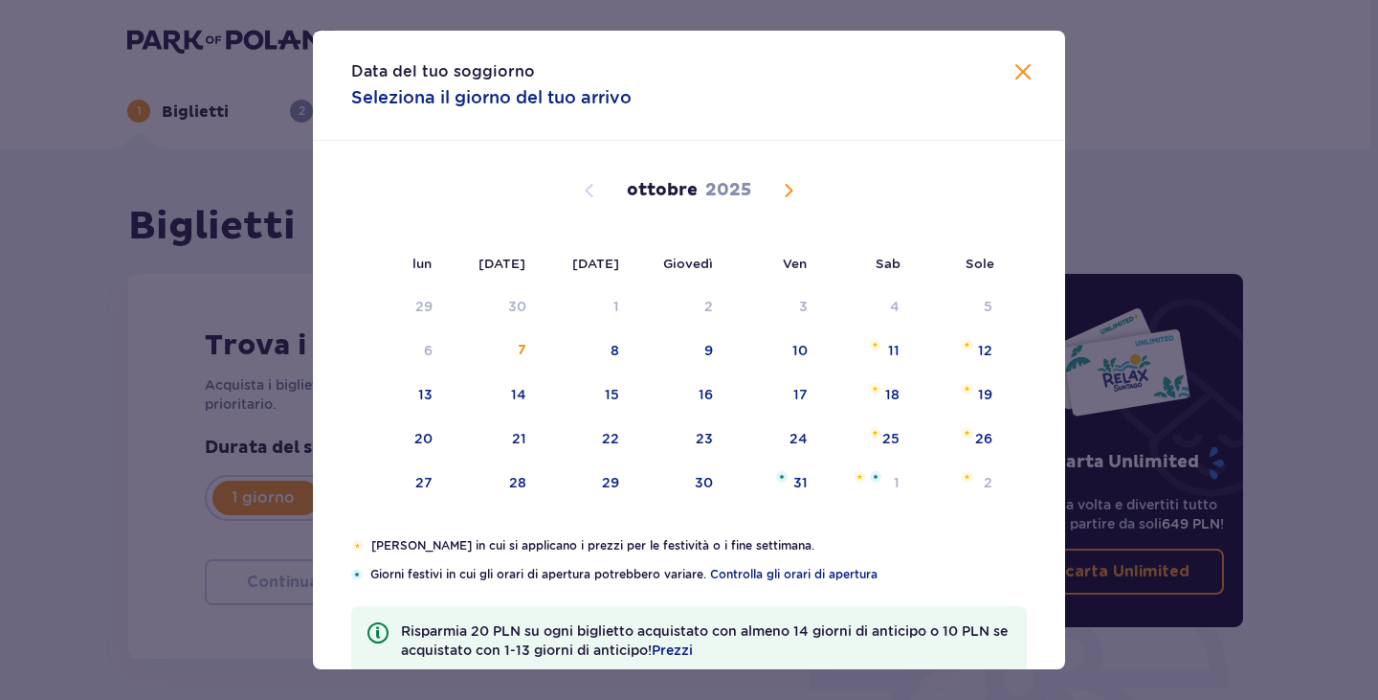
click at [777, 196] on span "Il mese prossimo" at bounding box center [788, 190] width 23 height 23
click at [788, 186] on span "Il mese prossimo" at bounding box center [788, 190] width 23 height 23
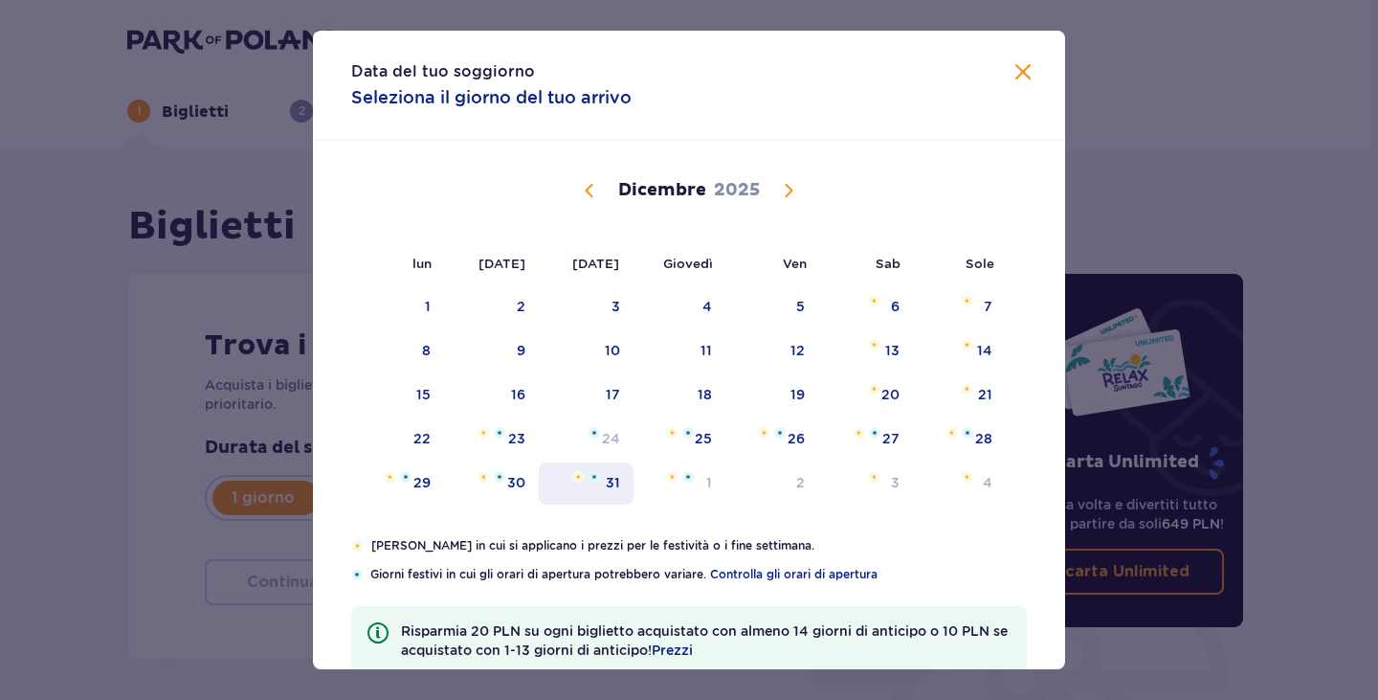
click at [610, 478] on font "31" at bounding box center [613, 482] width 14 height 15
